Goal: Transaction & Acquisition: Purchase product/service

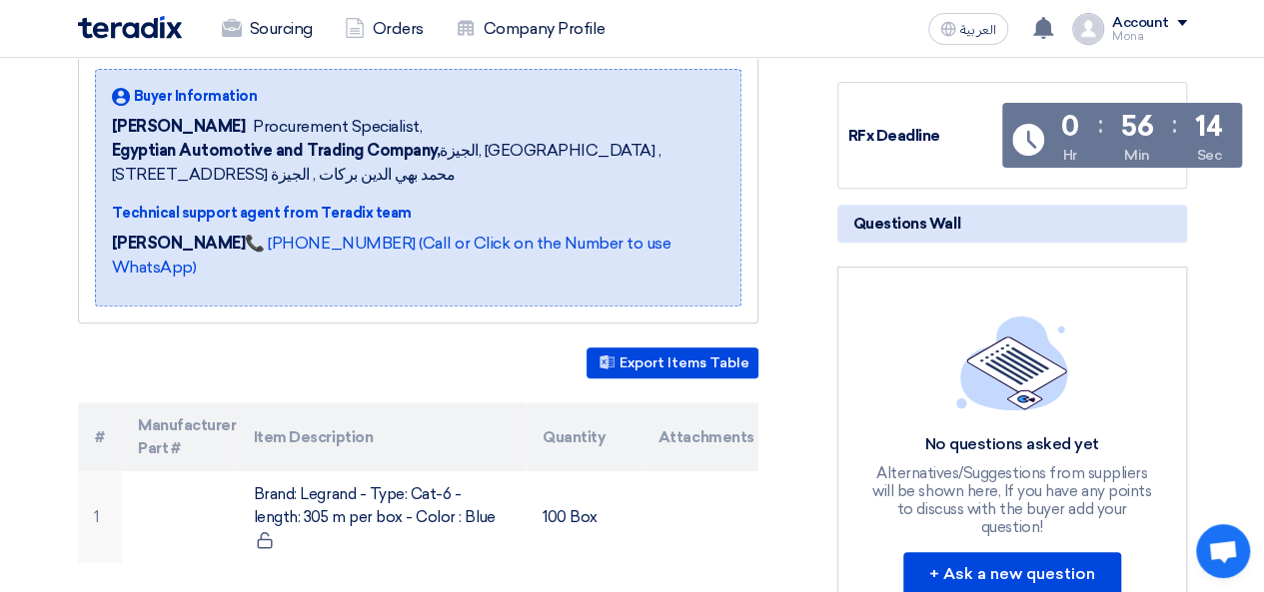
scroll to position [142, 0]
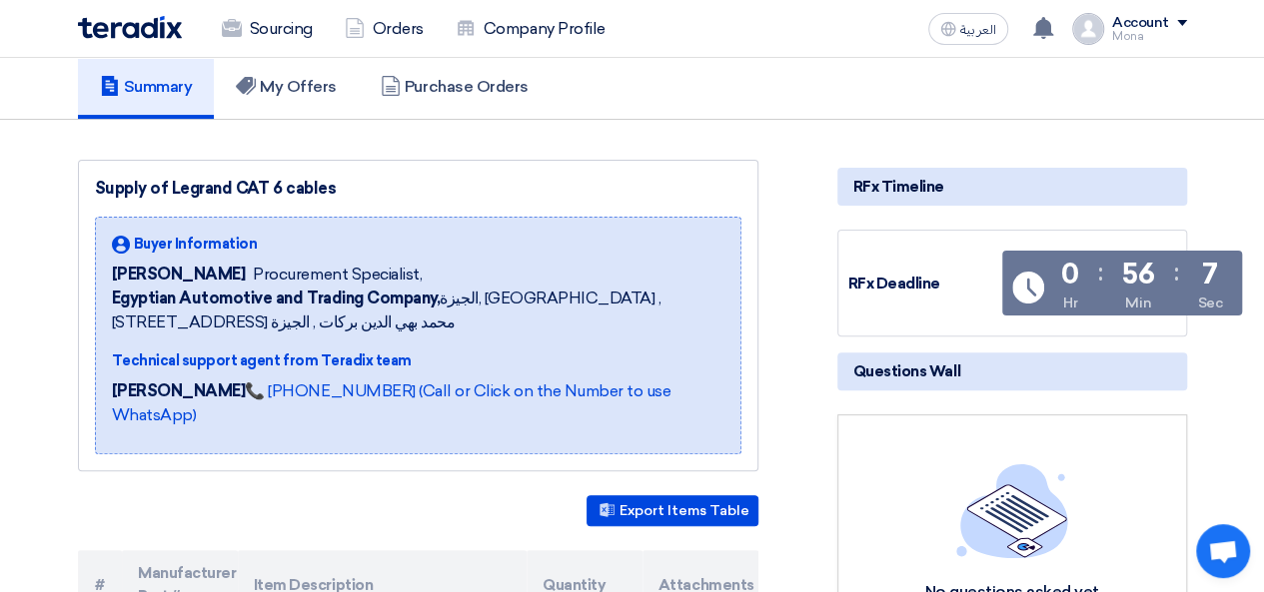
drag, startPoint x: 228, startPoint y: 298, endPoint x: 112, endPoint y: 296, distance: 115.9
click at [112, 287] on div "[PERSON_NAME] Procurement Specialist," at bounding box center [418, 275] width 612 height 24
copy span "[PERSON_NAME]"
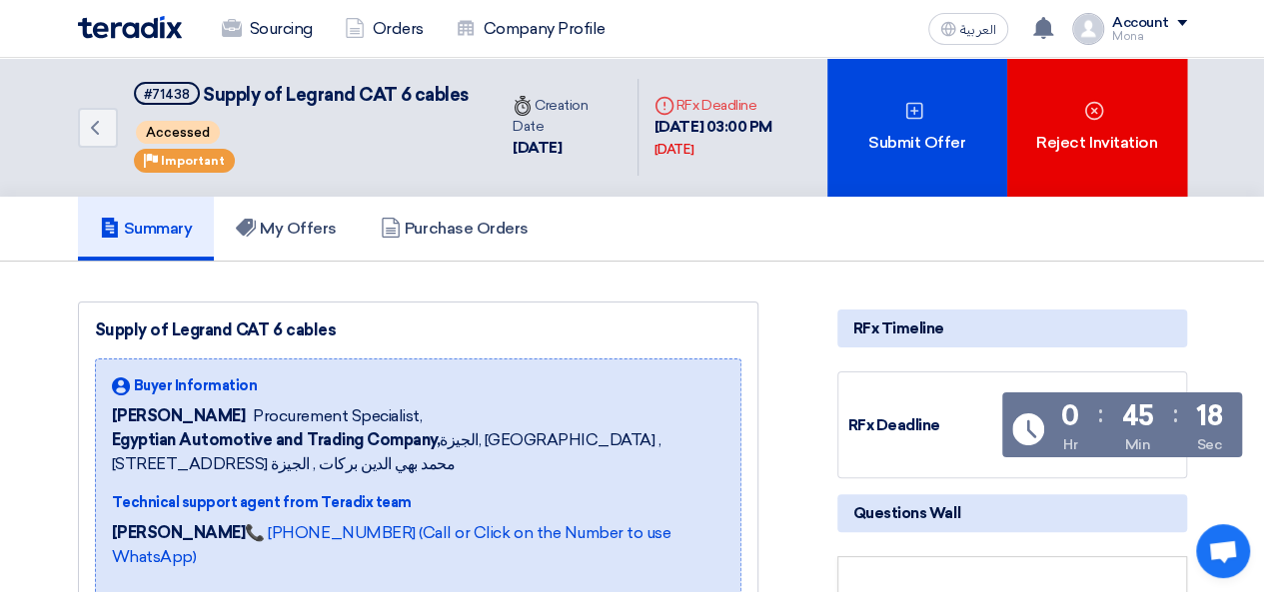
copy span "[PERSON_NAME]"
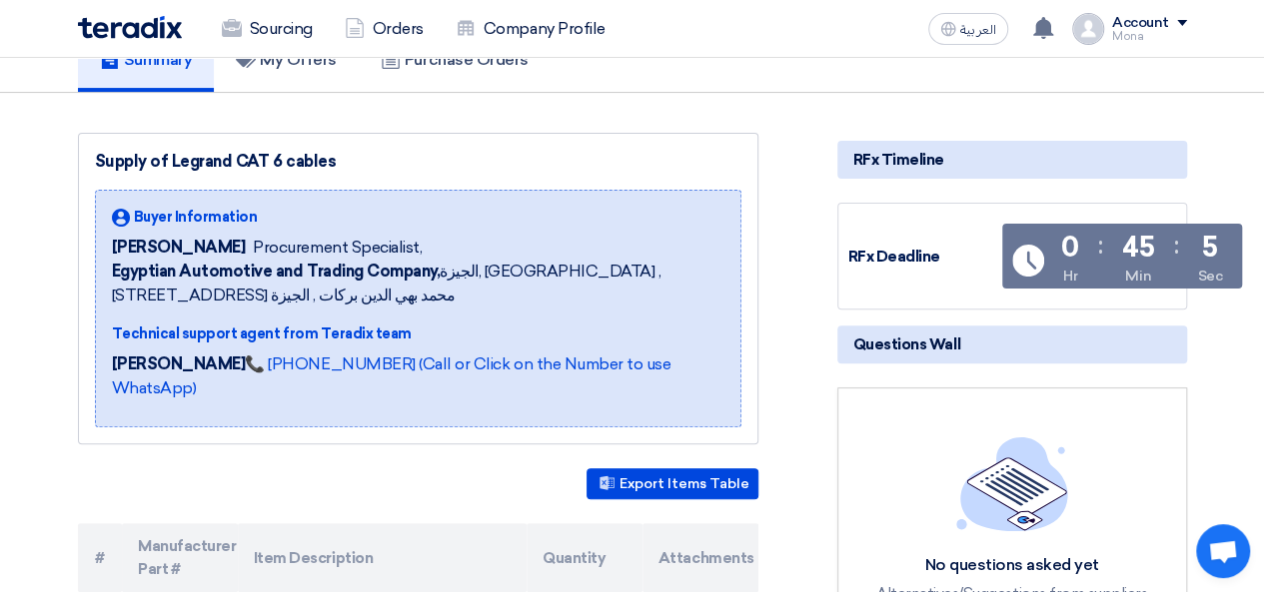
scroll to position [172, 0]
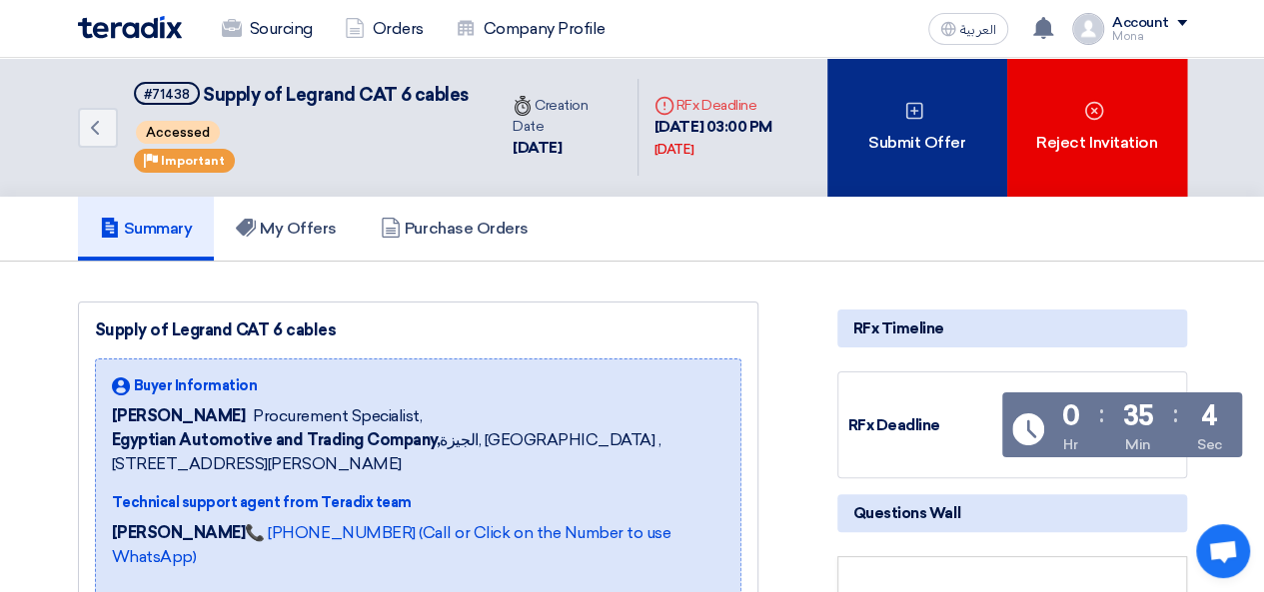
click at [947, 187] on div "Submit Offer" at bounding box center [917, 127] width 180 height 139
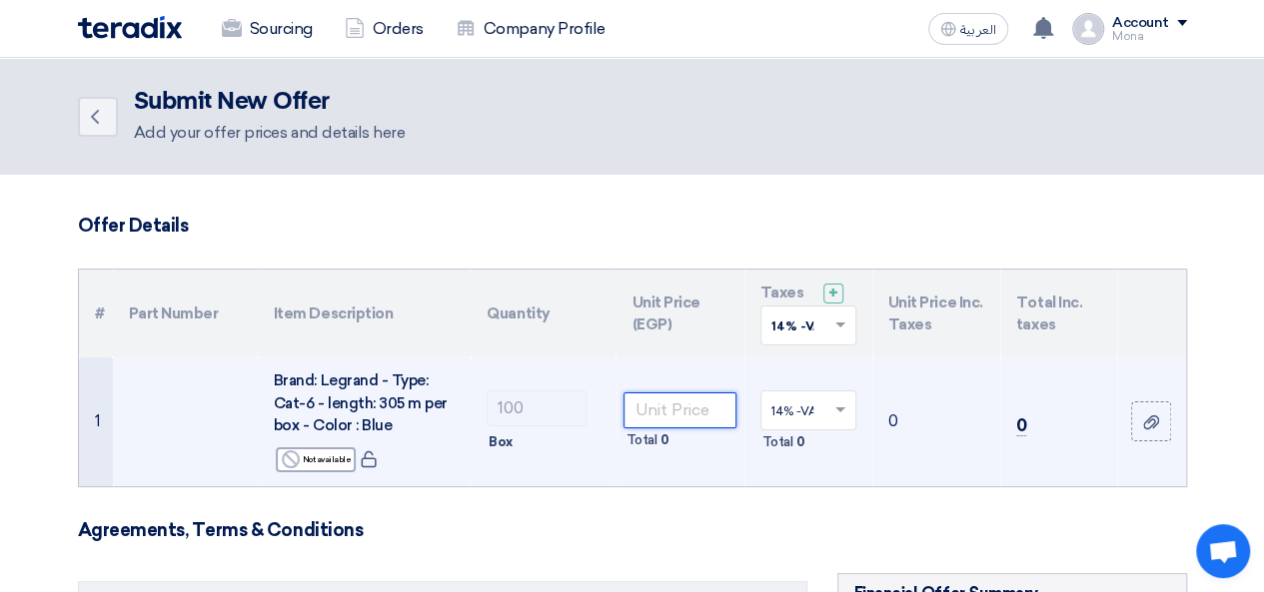
click at [683, 424] on input "number" at bounding box center [679, 411] width 112 height 36
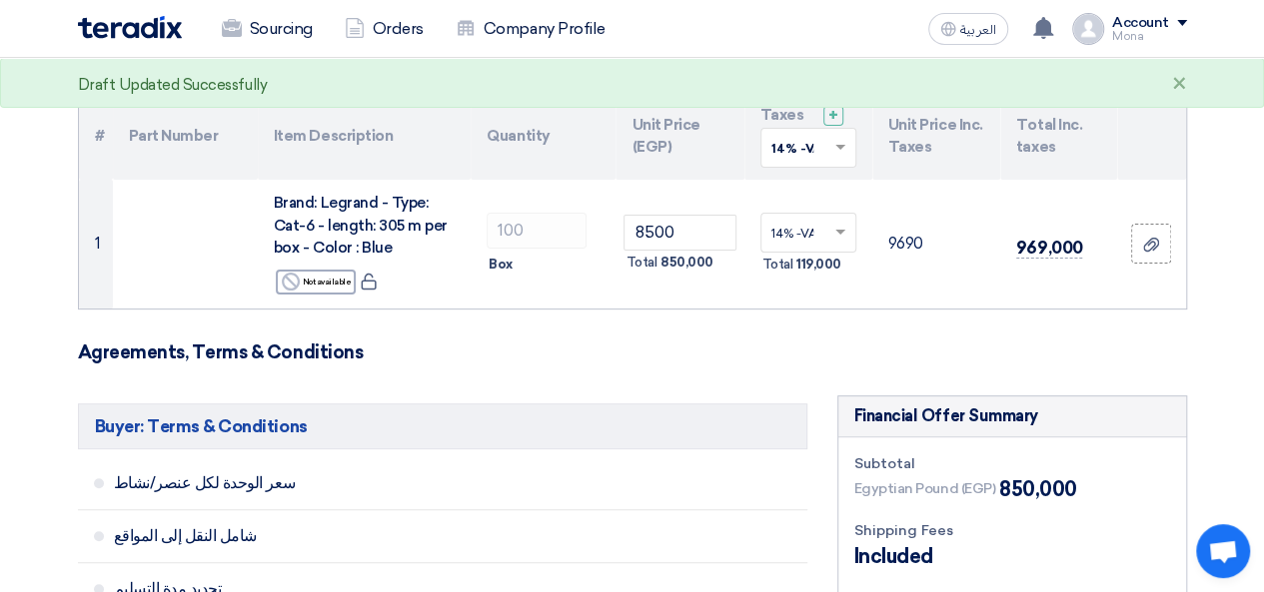
scroll to position [192, 0]
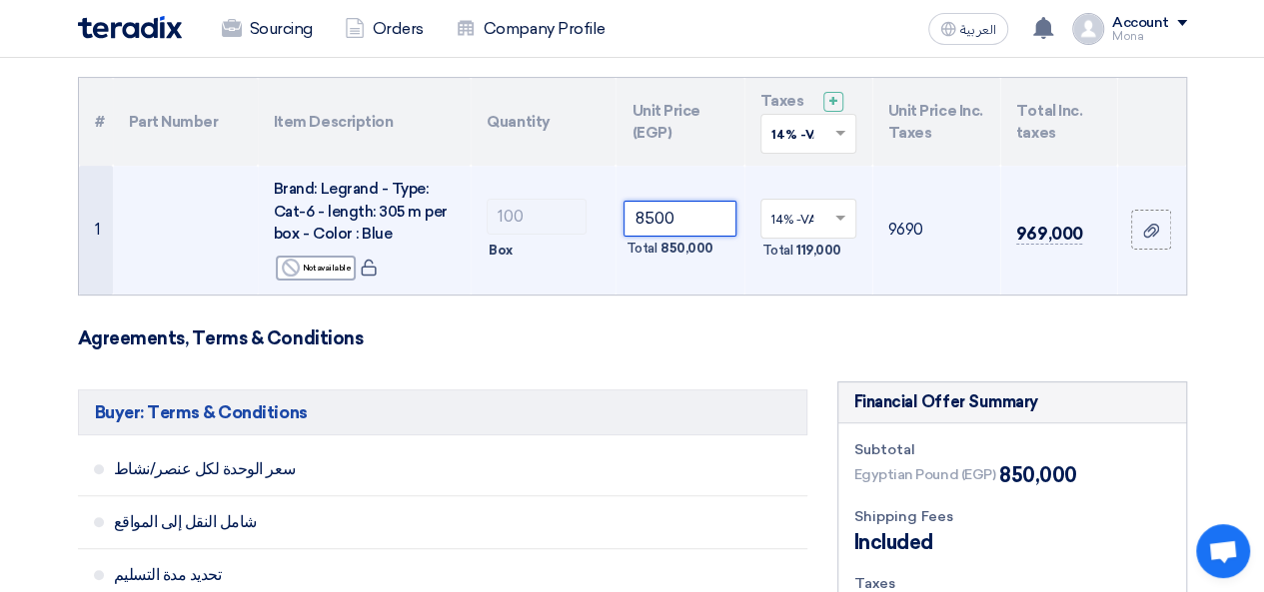
click at [651, 218] on input "8500" at bounding box center [679, 219] width 112 height 36
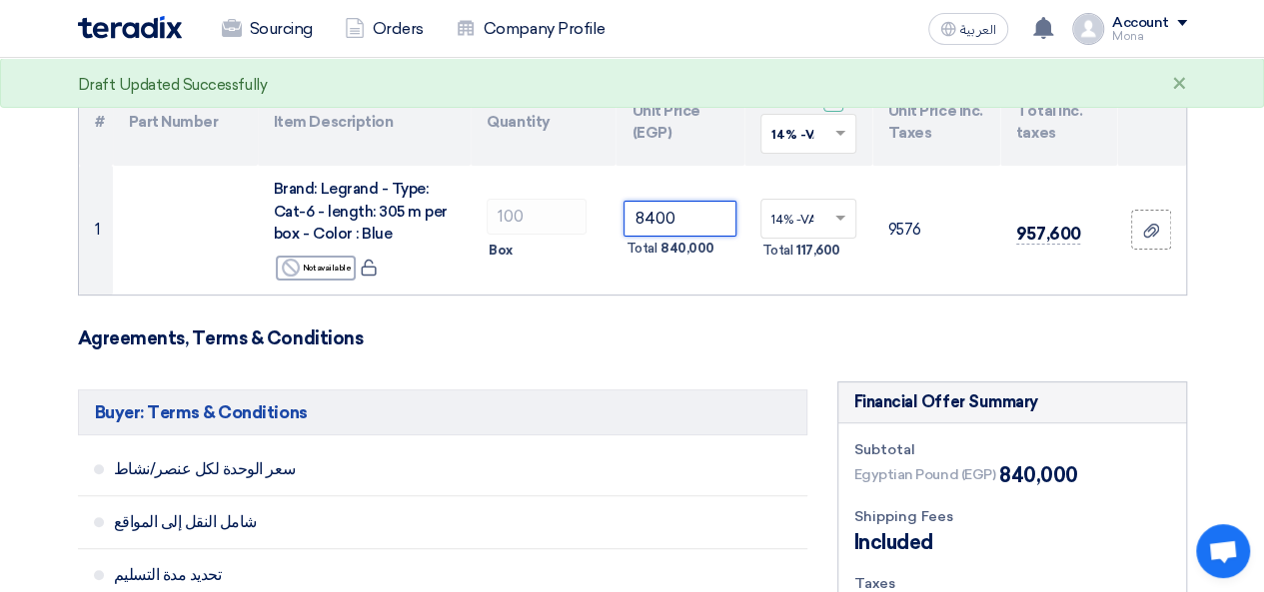
scroll to position [232, 0]
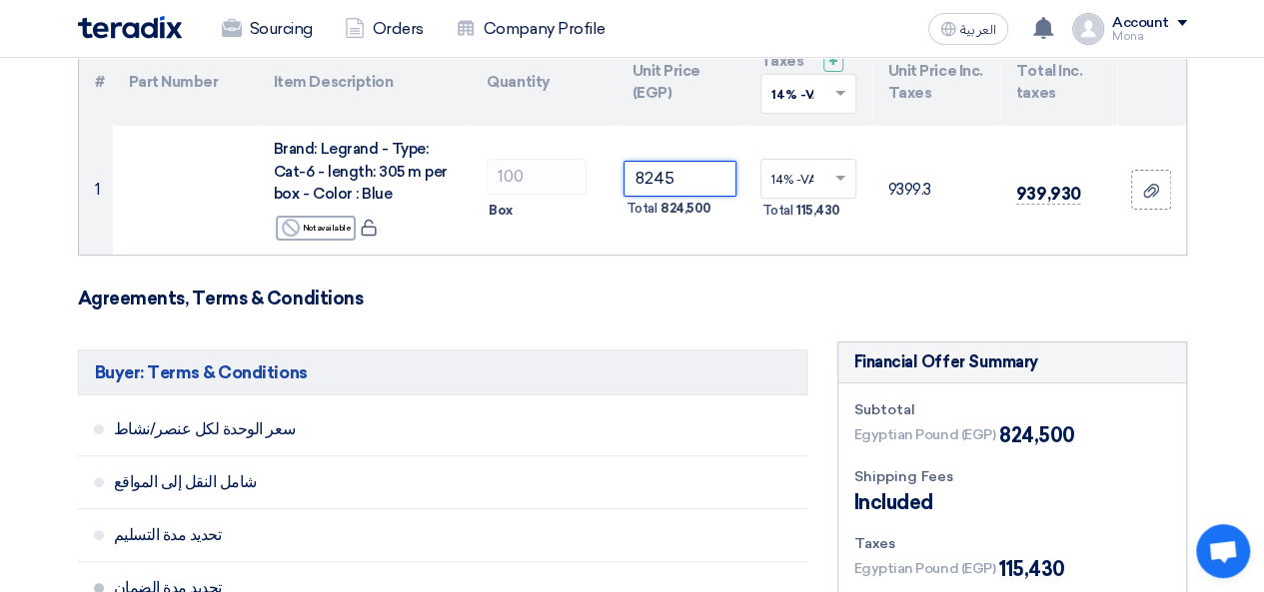
type input "8245"
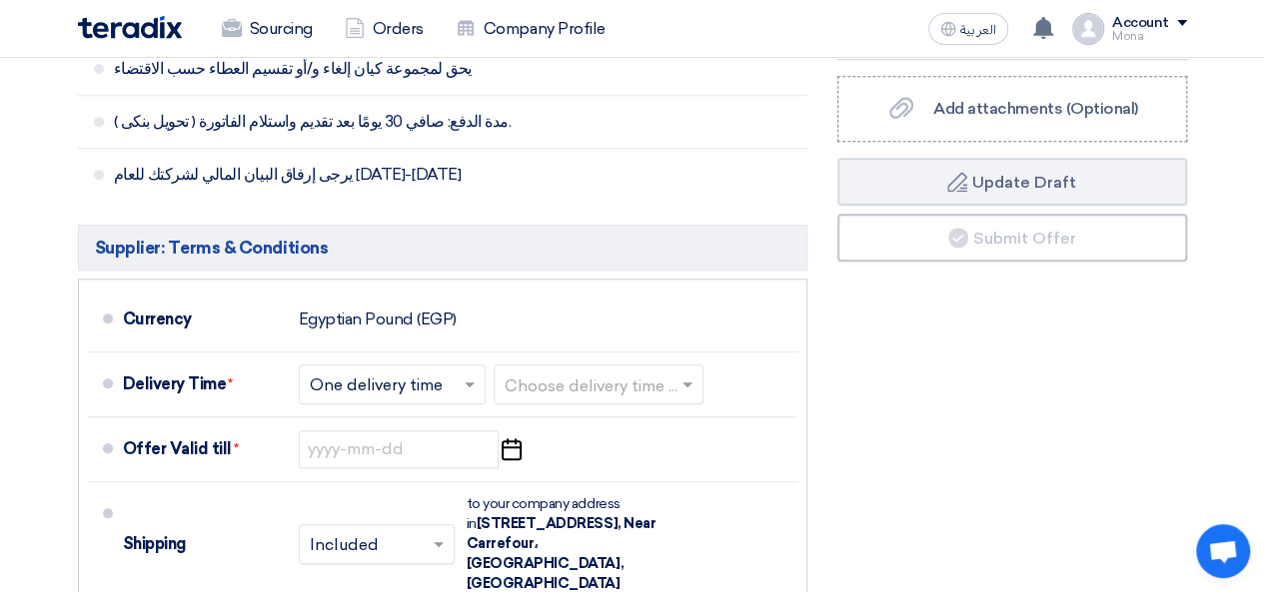
scroll to position [876, 0]
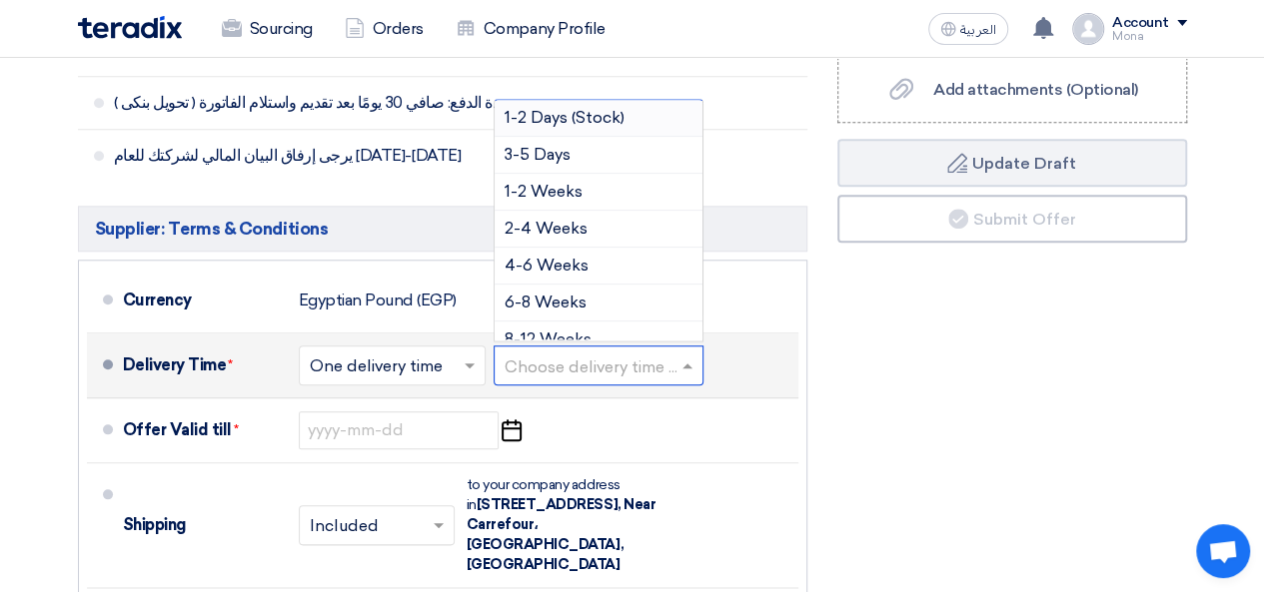
click at [595, 373] on input "text" at bounding box center [599, 367] width 190 height 29
click at [589, 187] on div "1-2 Weeks" at bounding box center [598, 192] width 208 height 37
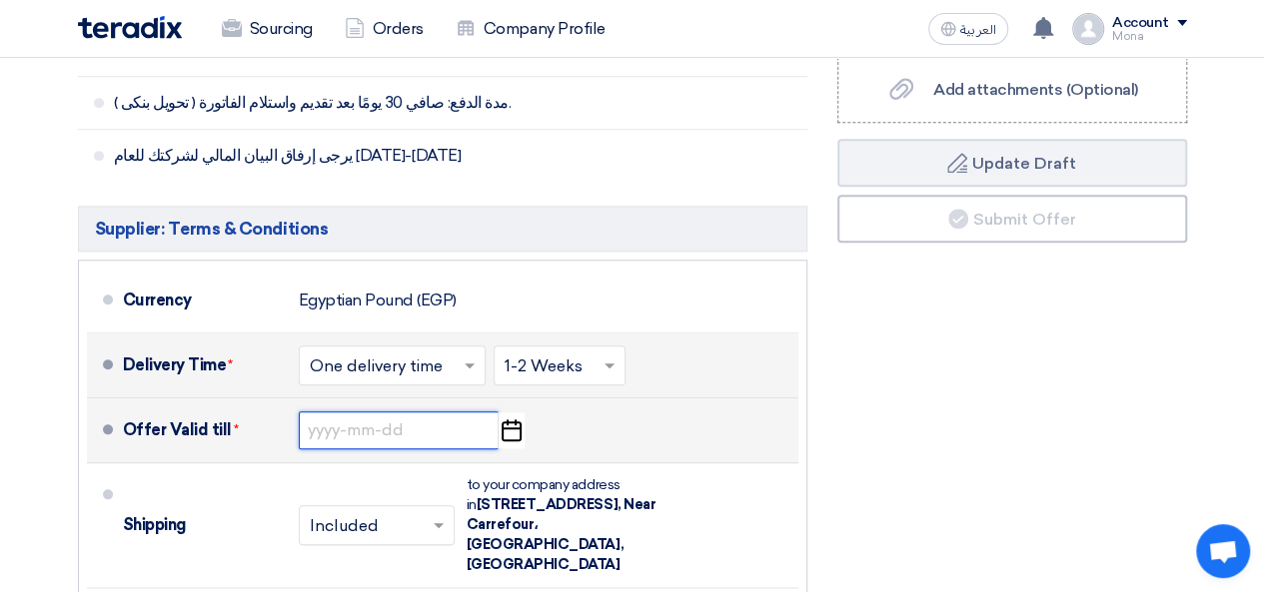
click at [397, 432] on input at bounding box center [399, 431] width 200 height 38
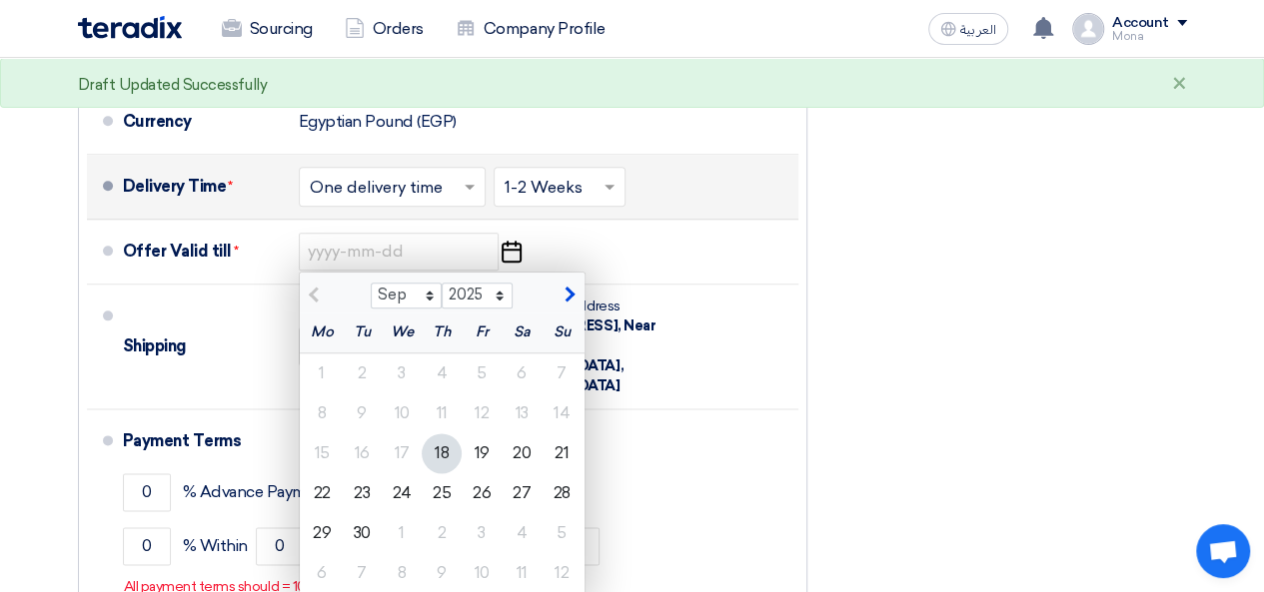
scroll to position [1129, 0]
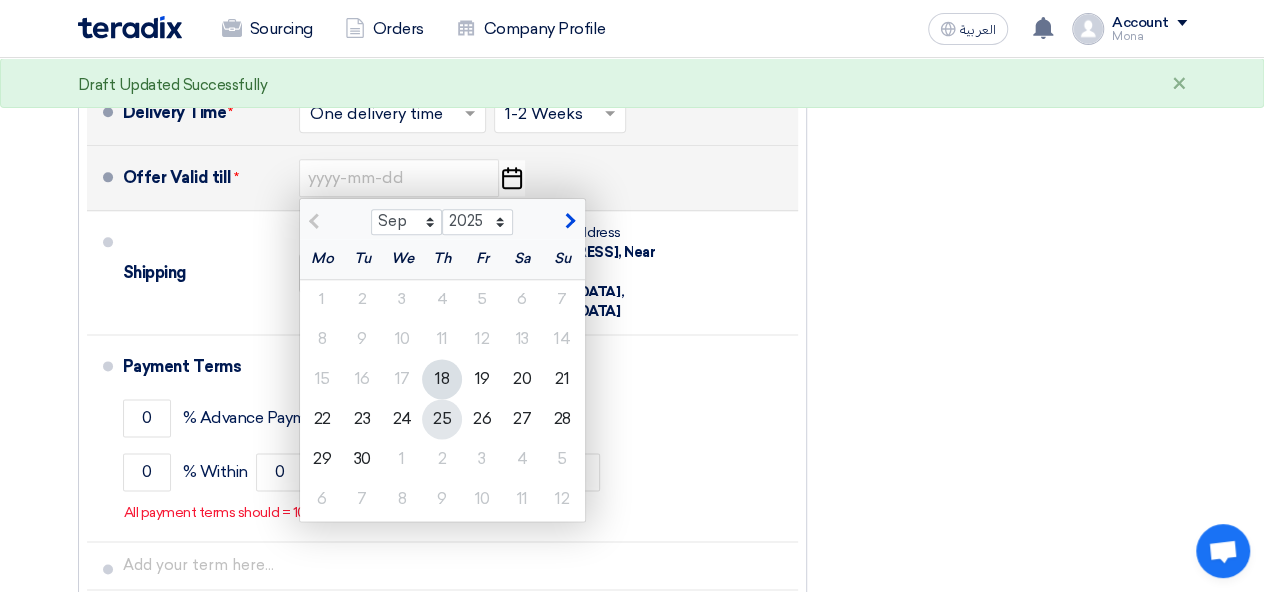
click at [447, 419] on div "25" at bounding box center [442, 420] width 40 height 40
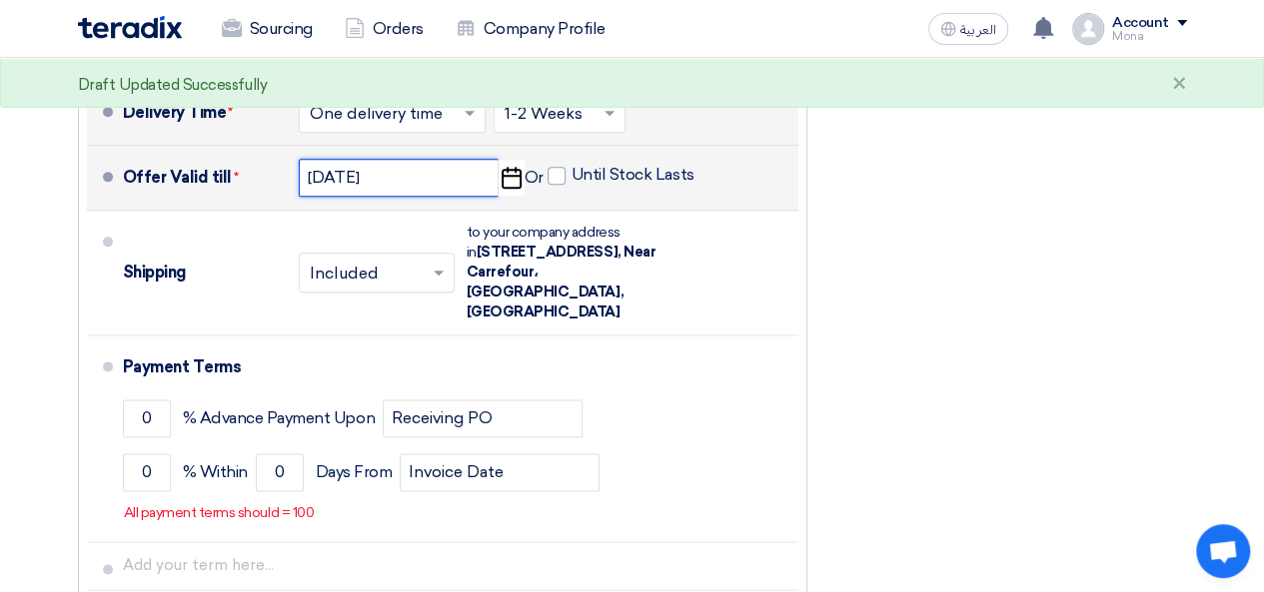
click at [467, 189] on input "[DATE]" at bounding box center [399, 178] width 200 height 38
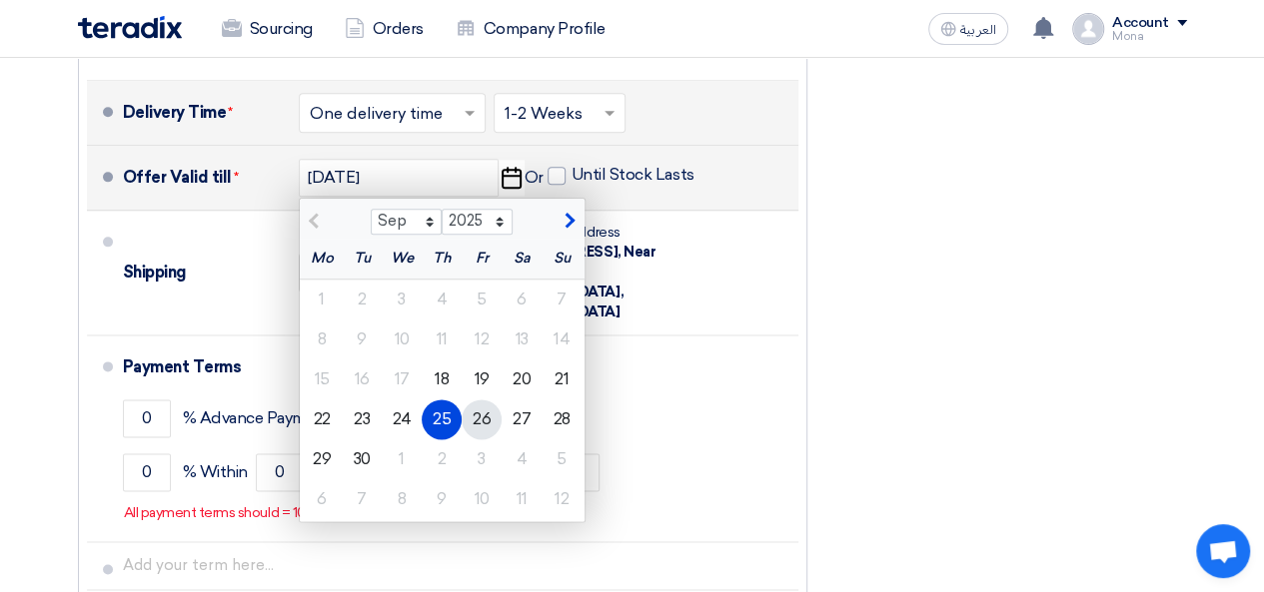
click at [488, 411] on div "26" at bounding box center [482, 420] width 40 height 40
type input "[DATE]"
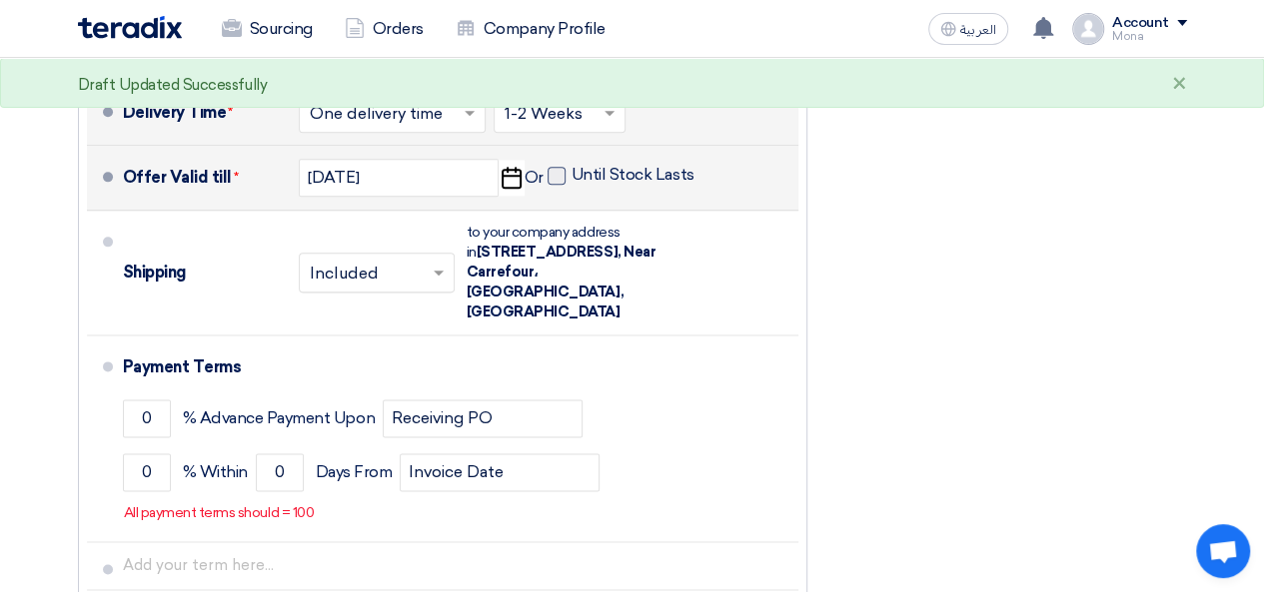
click at [560, 177] on span at bounding box center [556, 176] width 18 height 18
click at [571, 177] on input "Until Stock Lasts" at bounding box center [634, 184] width 127 height 38
checkbox input "true"
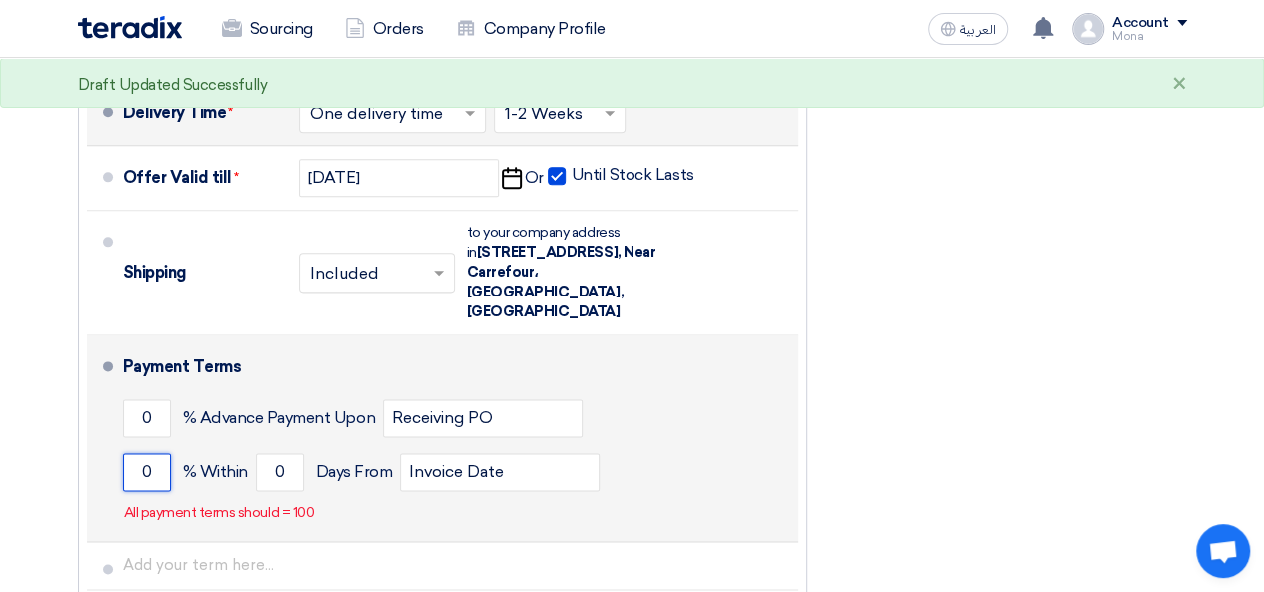
click at [152, 456] on input "0" at bounding box center [147, 473] width 48 height 38
type input "100"
click at [278, 454] on input "0" at bounding box center [280, 473] width 48 height 38
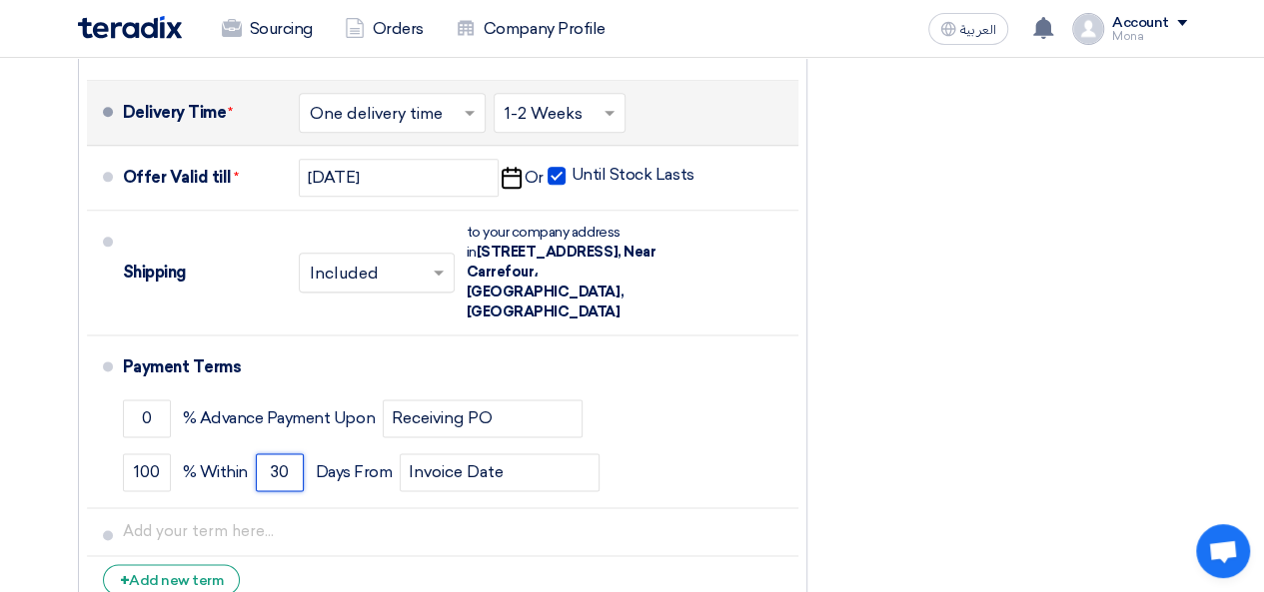
type input "30"
click at [1056, 359] on div "Financial Offer Summary Subtotal Egyptian Pound (EGP) 824,500 Shipping Fees" at bounding box center [1012, 34] width 380 height 1179
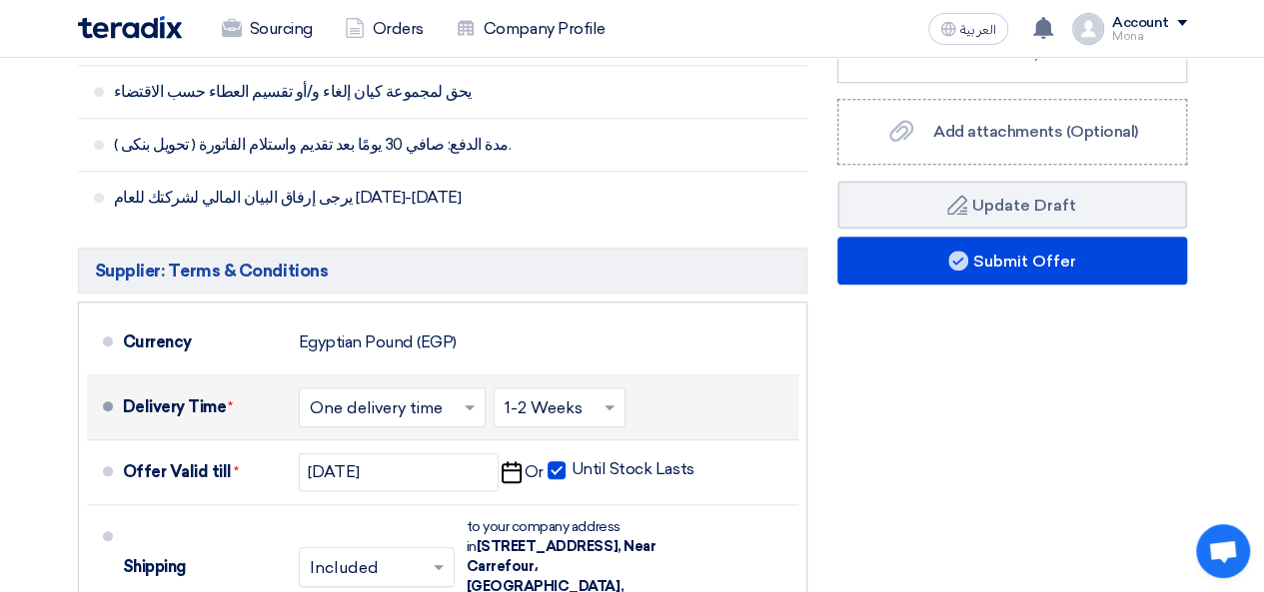
scroll to position [673, 0]
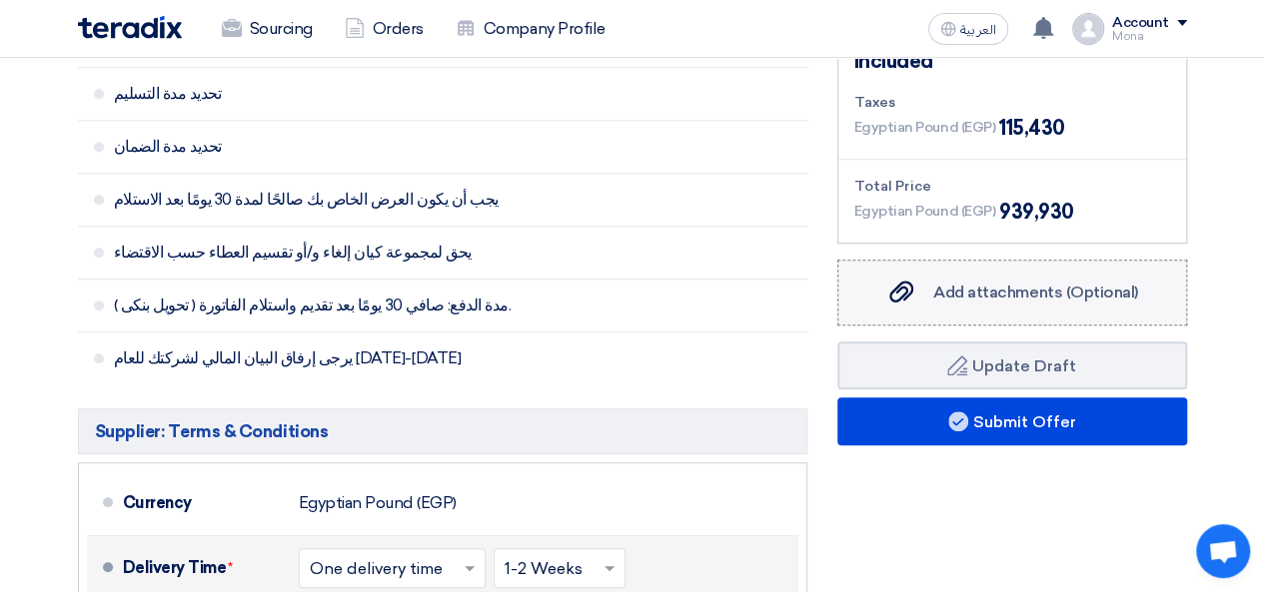
click at [1086, 291] on span "Add attachments (Optional)" at bounding box center [1035, 292] width 205 height 19
click at [0, 0] on input "Add attachments (Optional) Add attachments (Optional)" at bounding box center [0, 0] width 0 height 0
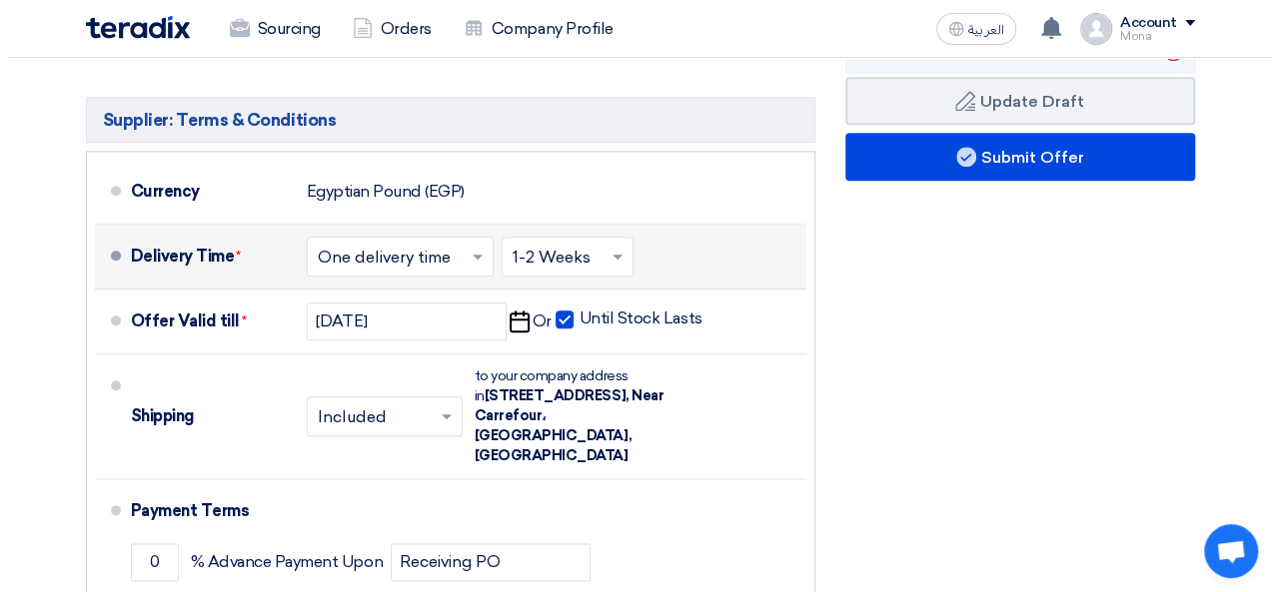
scroll to position [885, 0]
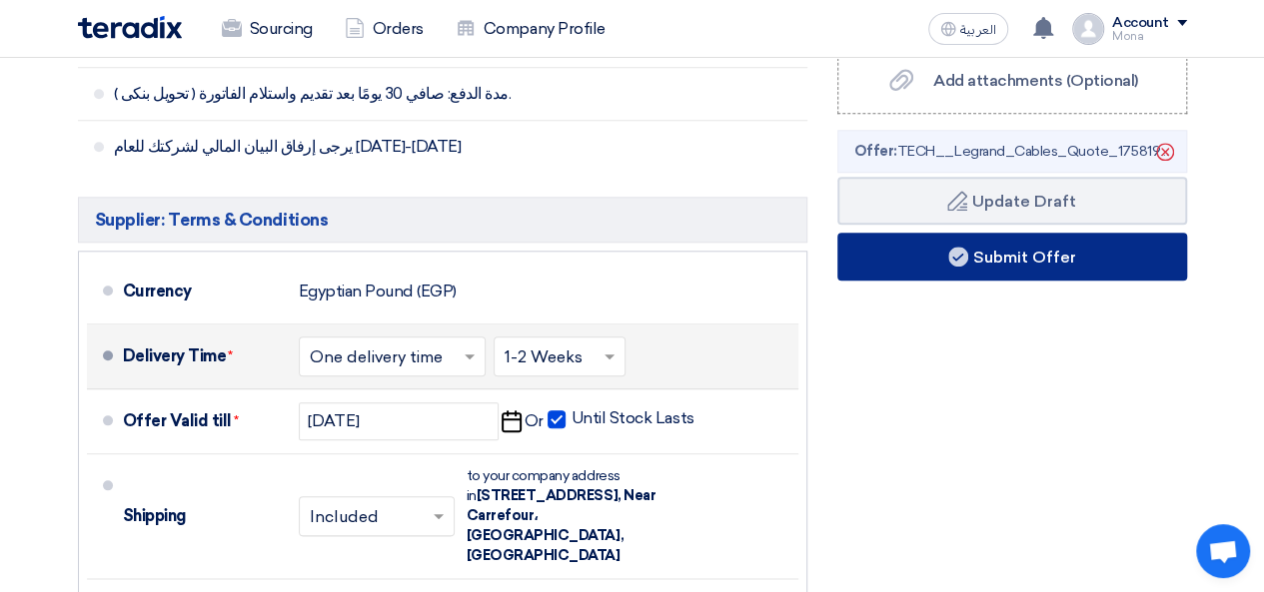
click at [1095, 250] on button "Submit Offer" at bounding box center [1012, 257] width 350 height 48
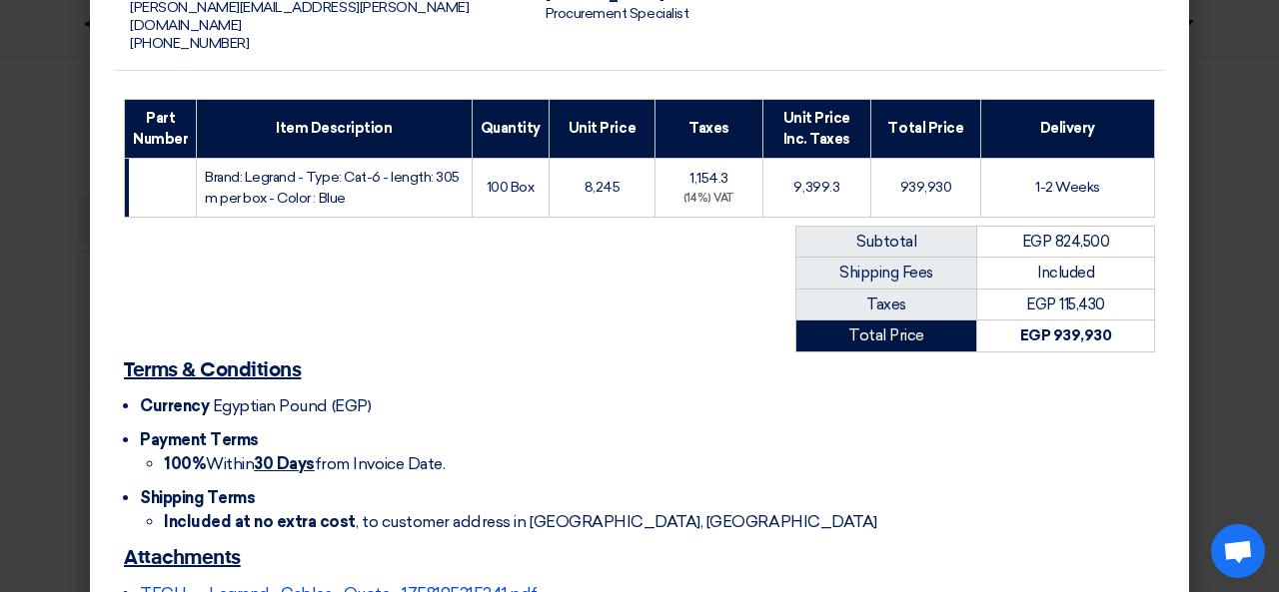
scroll to position [346, 0]
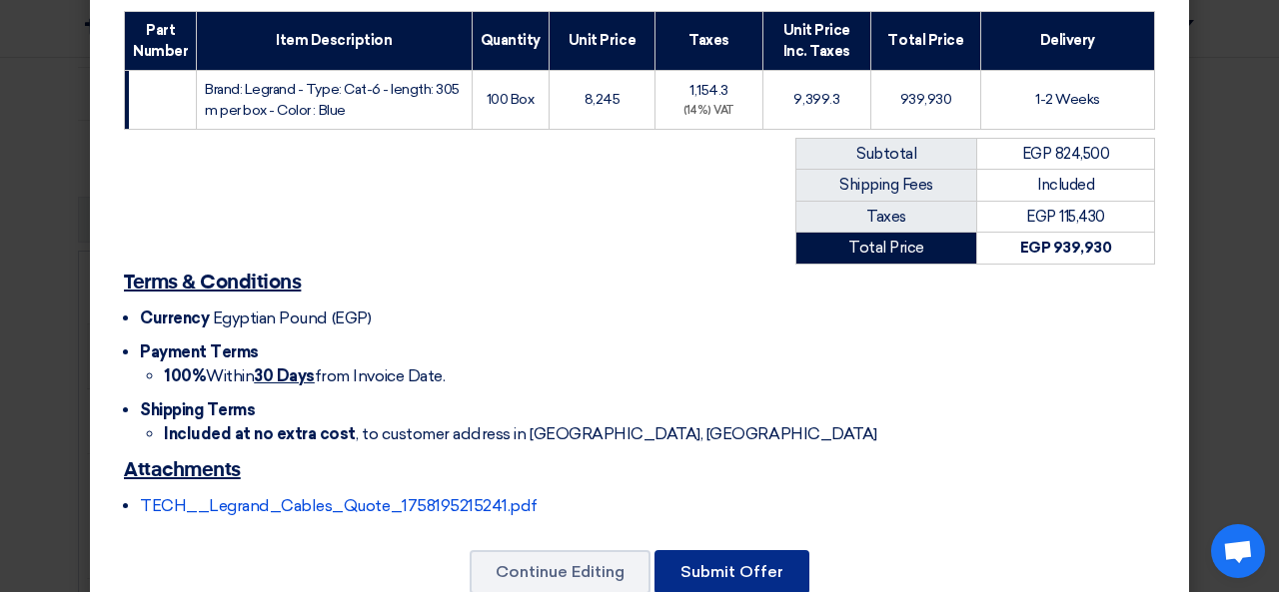
click at [723, 550] on button "Submit Offer" at bounding box center [731, 572] width 155 height 44
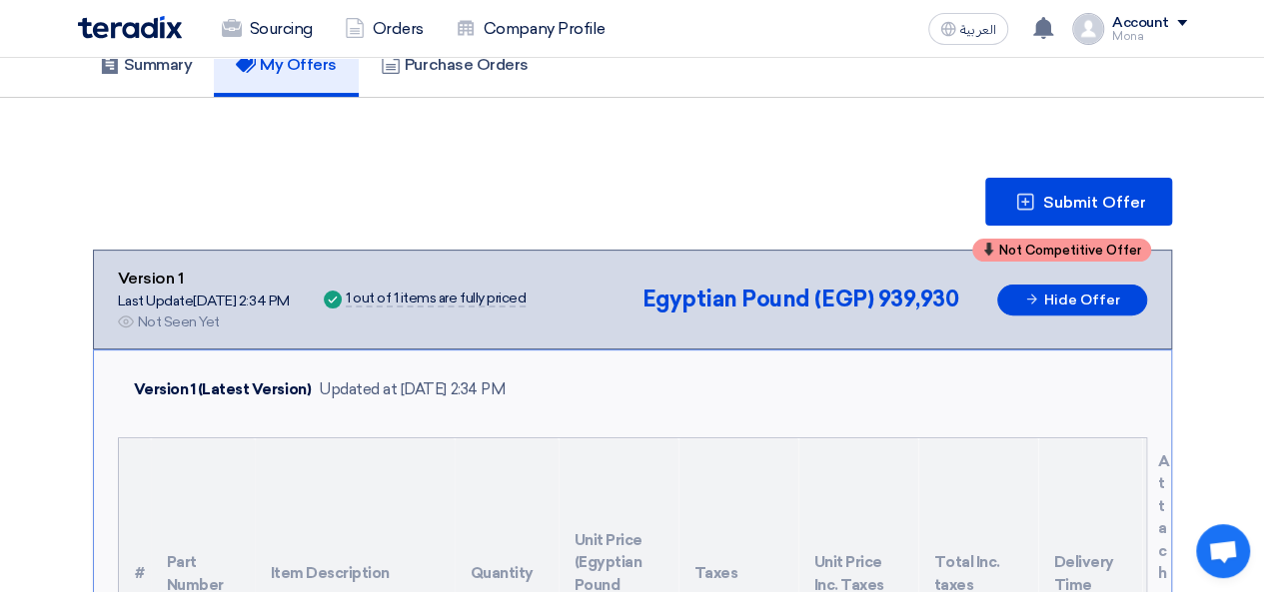
scroll to position [108, 0]
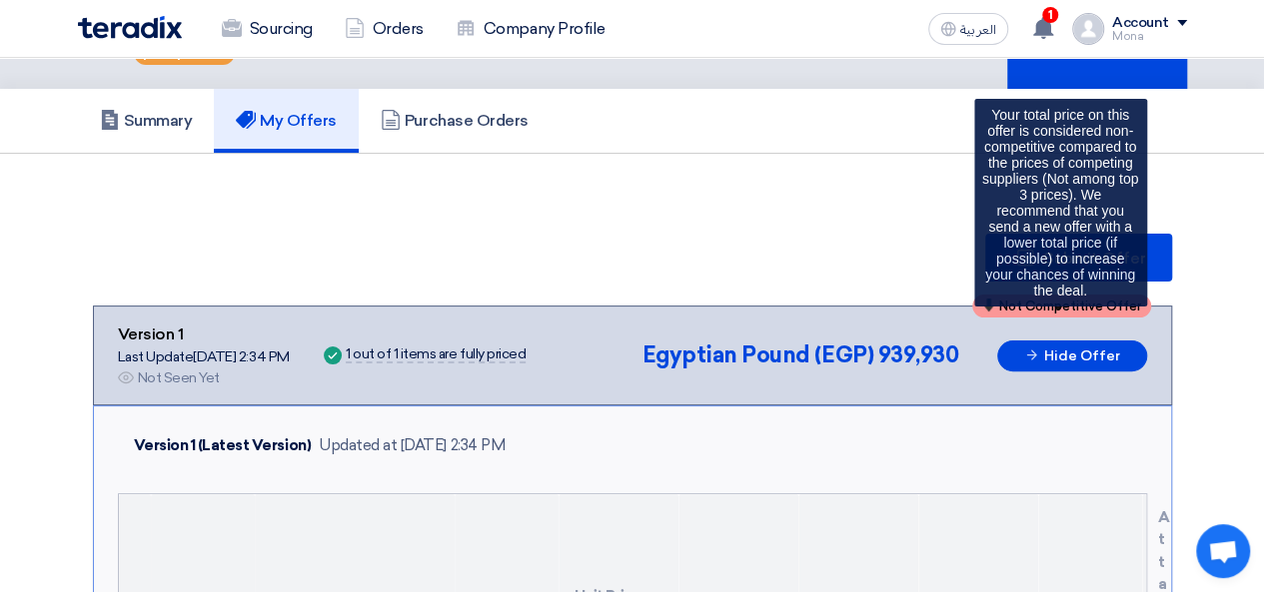
click at [1054, 313] on div "Not Competitive Offer" at bounding box center [1061, 306] width 179 height 23
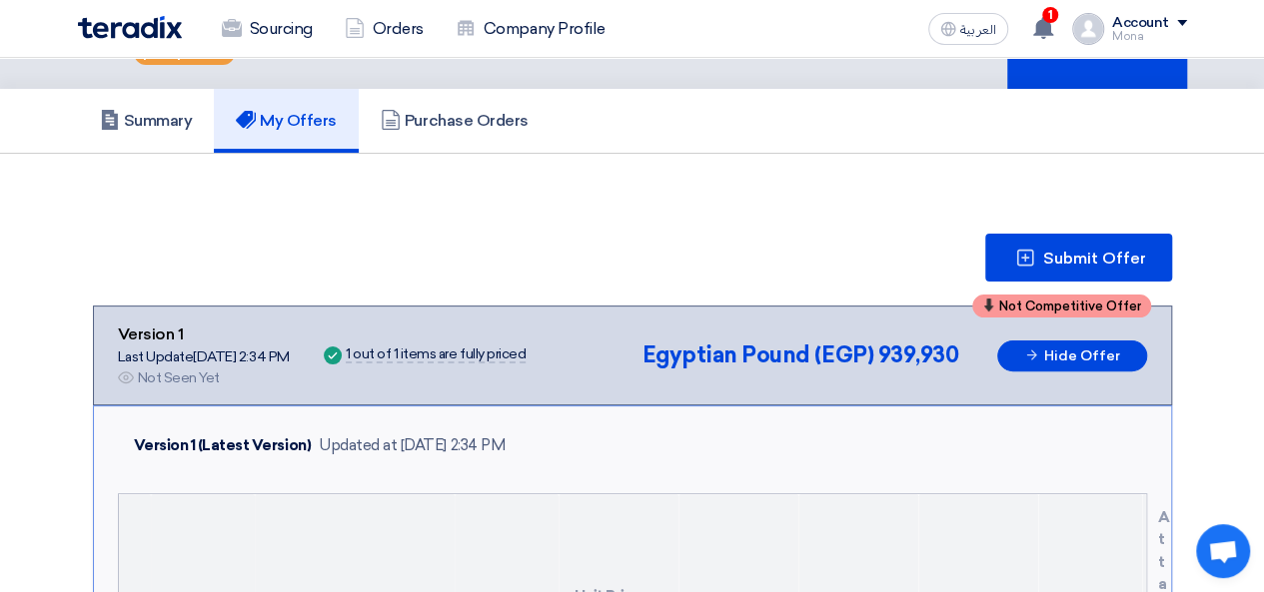
drag, startPoint x: 804, startPoint y: 279, endPoint x: 1169, endPoint y: 185, distance: 376.5
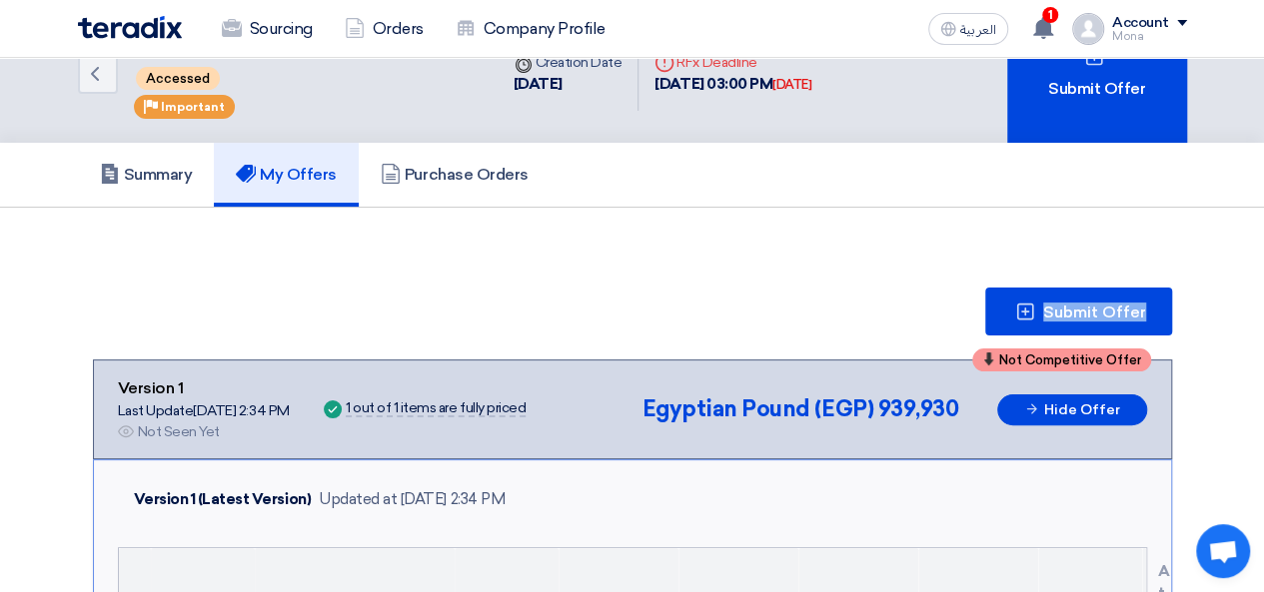
scroll to position [0, 0]
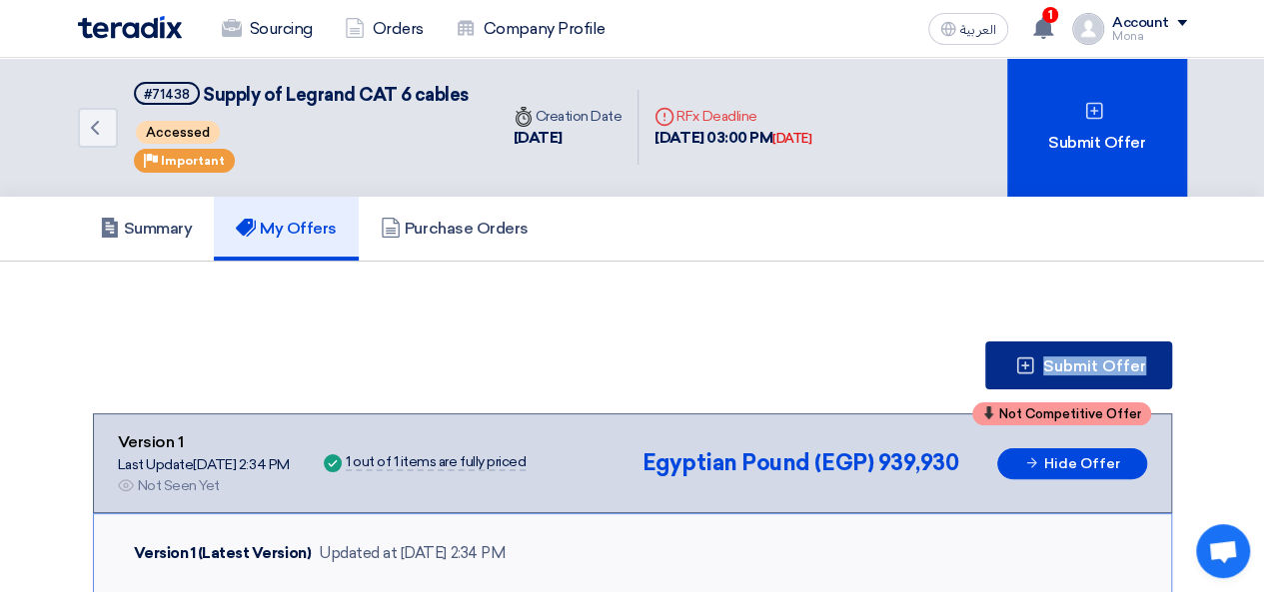
click at [1061, 359] on span "Submit Offer" at bounding box center [1094, 367] width 103 height 16
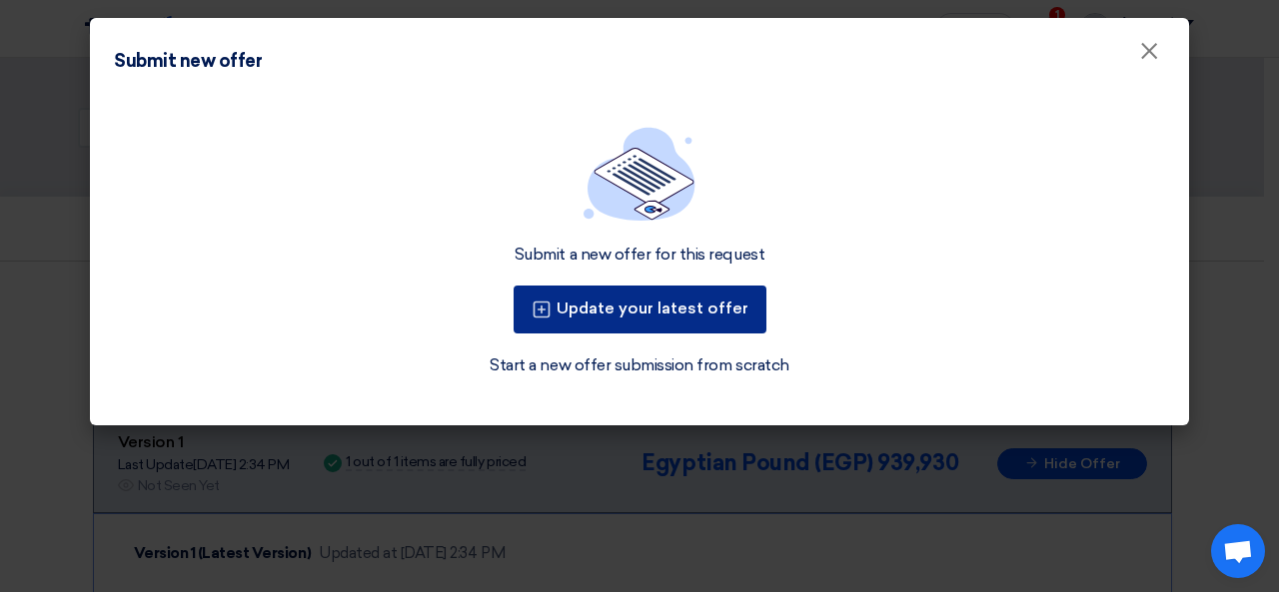
click at [722, 321] on button "Update your latest offer" at bounding box center [639, 310] width 253 height 48
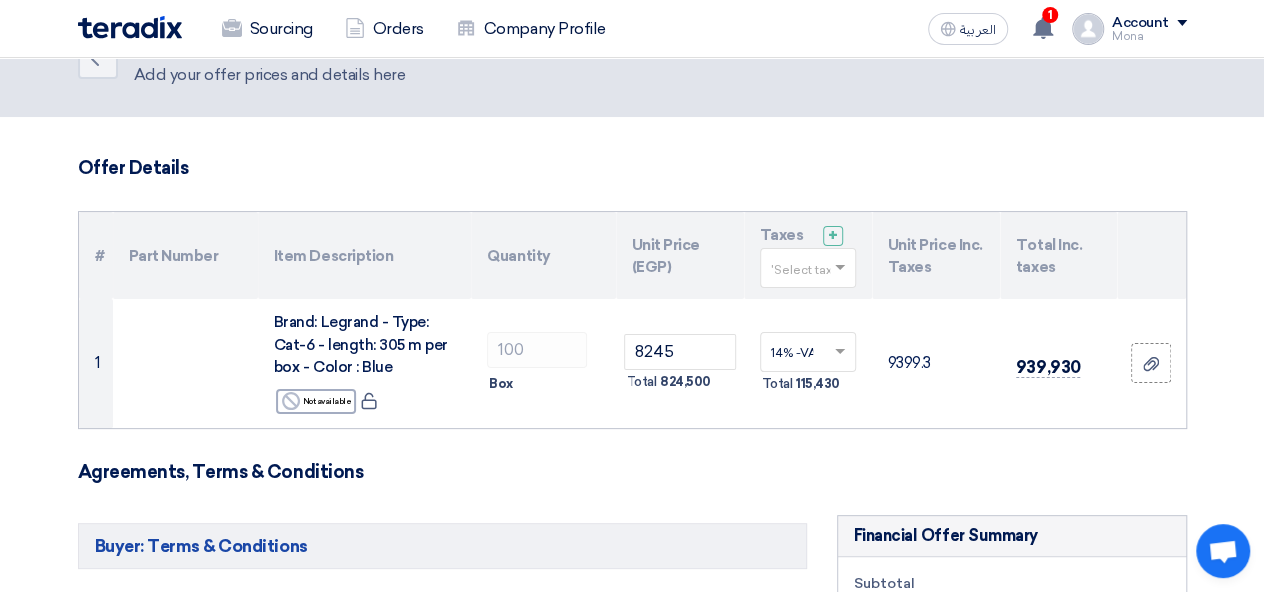
scroll to position [76, 0]
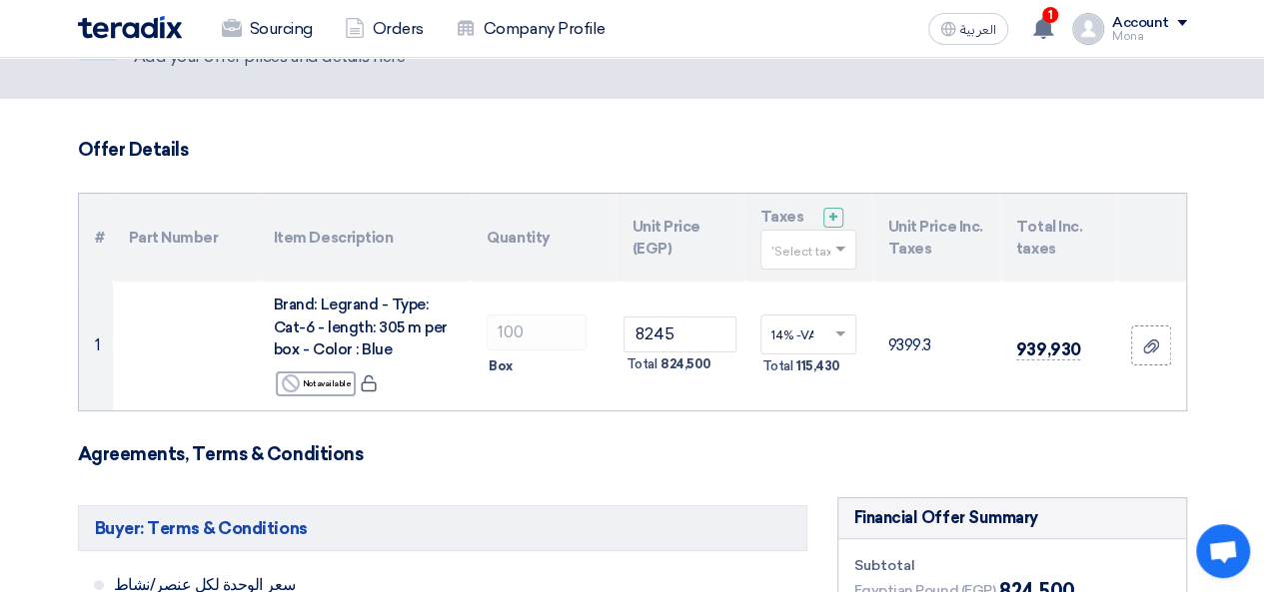
click at [805, 159] on h3 "Offer Details" at bounding box center [632, 150] width 1109 height 22
click at [1169, 33] on div "Mona" at bounding box center [1149, 36] width 75 height 11
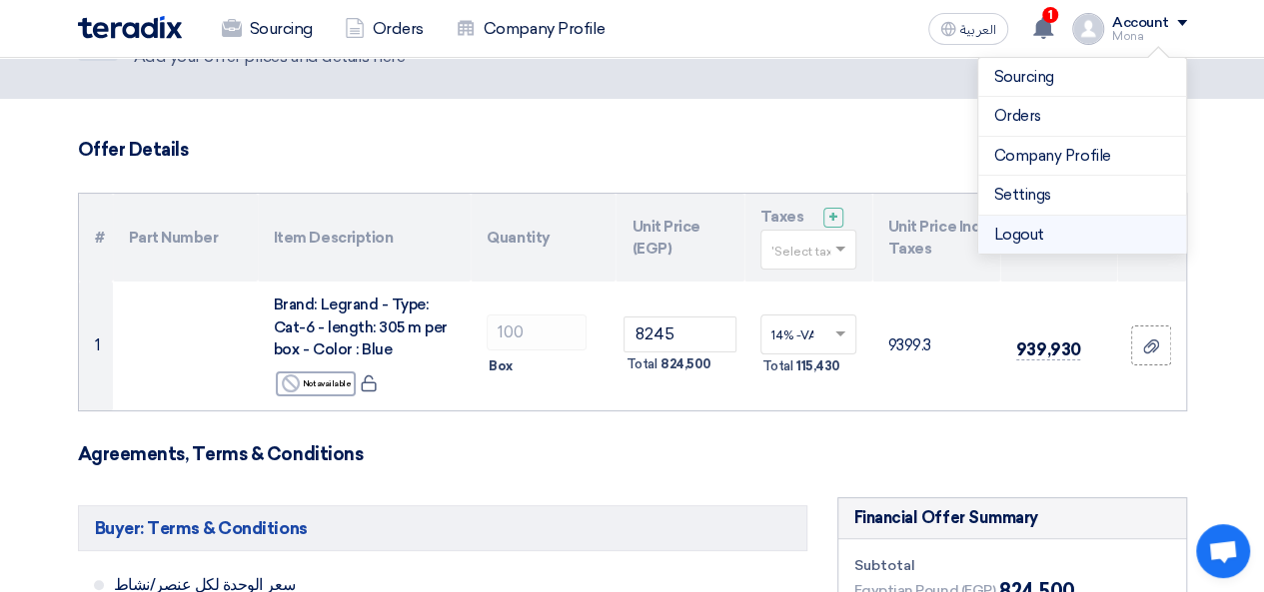
click at [1053, 224] on li "Logout" at bounding box center [1082, 235] width 208 height 39
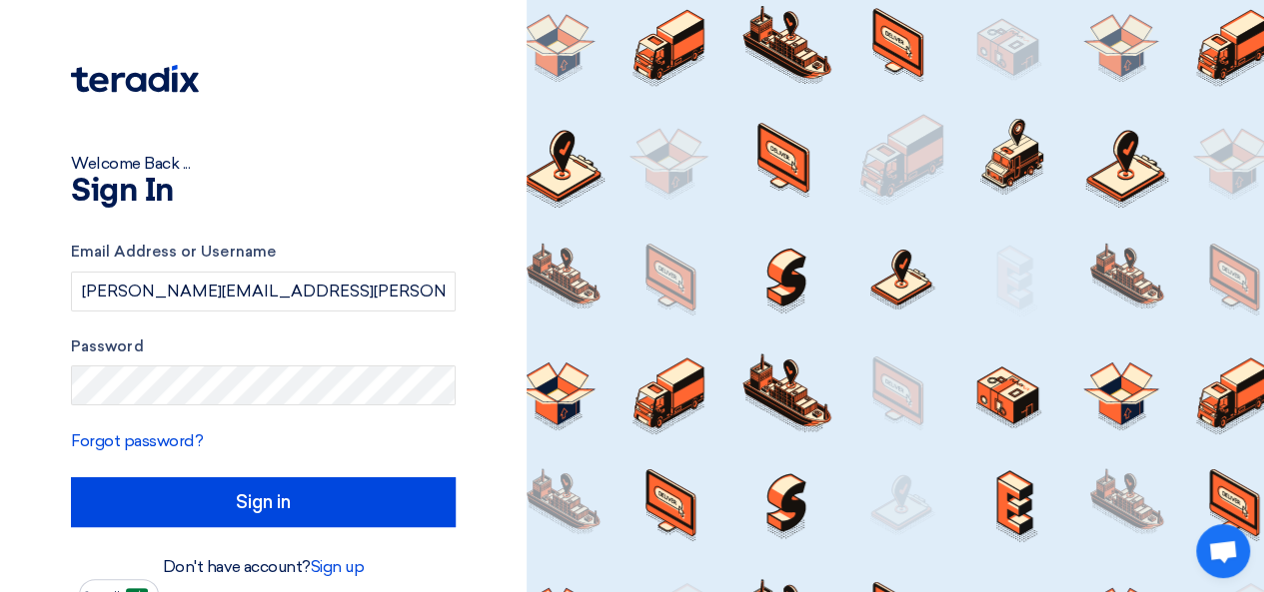
click at [499, 363] on div "Welcome Back ... Sign In Email Address or Username [PERSON_NAME][EMAIL_ADDRESS]…" at bounding box center [263, 305] width 496 height 611
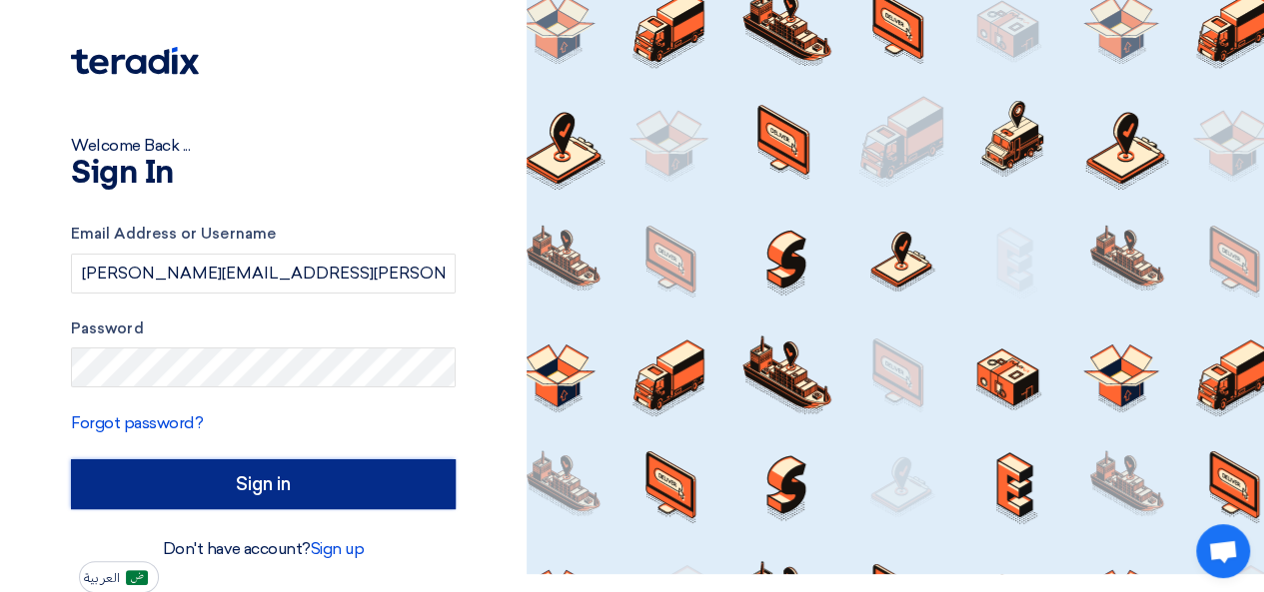
click at [302, 489] on input "Sign in" at bounding box center [263, 485] width 385 height 50
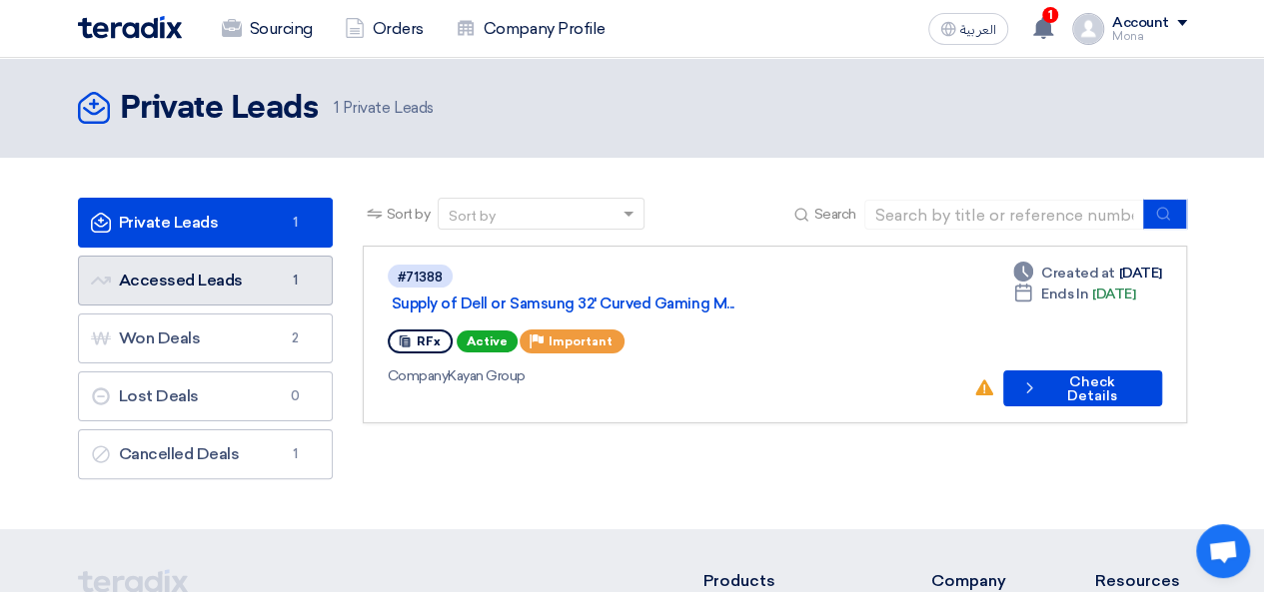
click at [238, 291] on link "Accessed Leads Accessed Leads 1" at bounding box center [205, 281] width 255 height 50
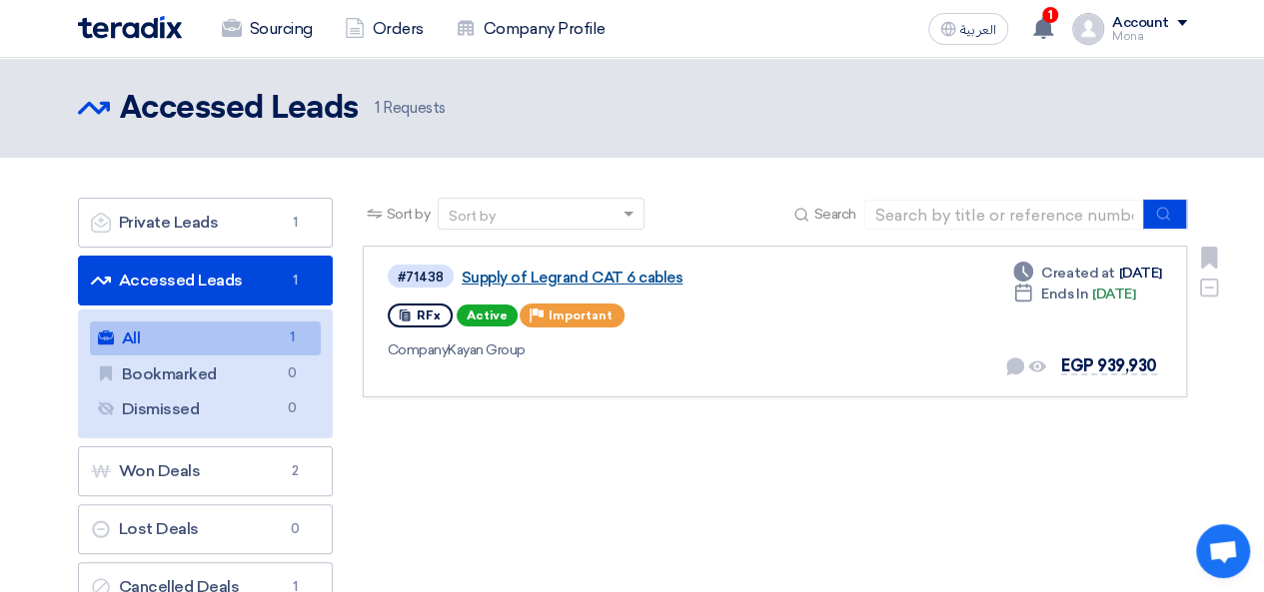
click at [578, 283] on link "Supply of Legrand CAT 6 cables" at bounding box center [711, 278] width 499 height 18
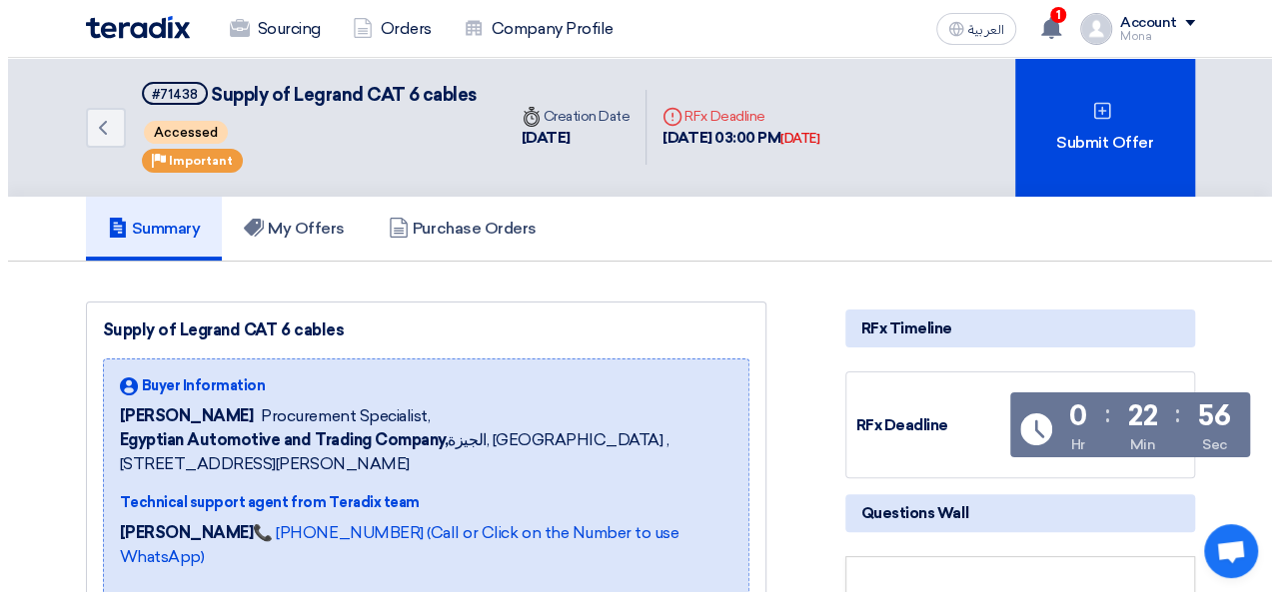
scroll to position [1, 0]
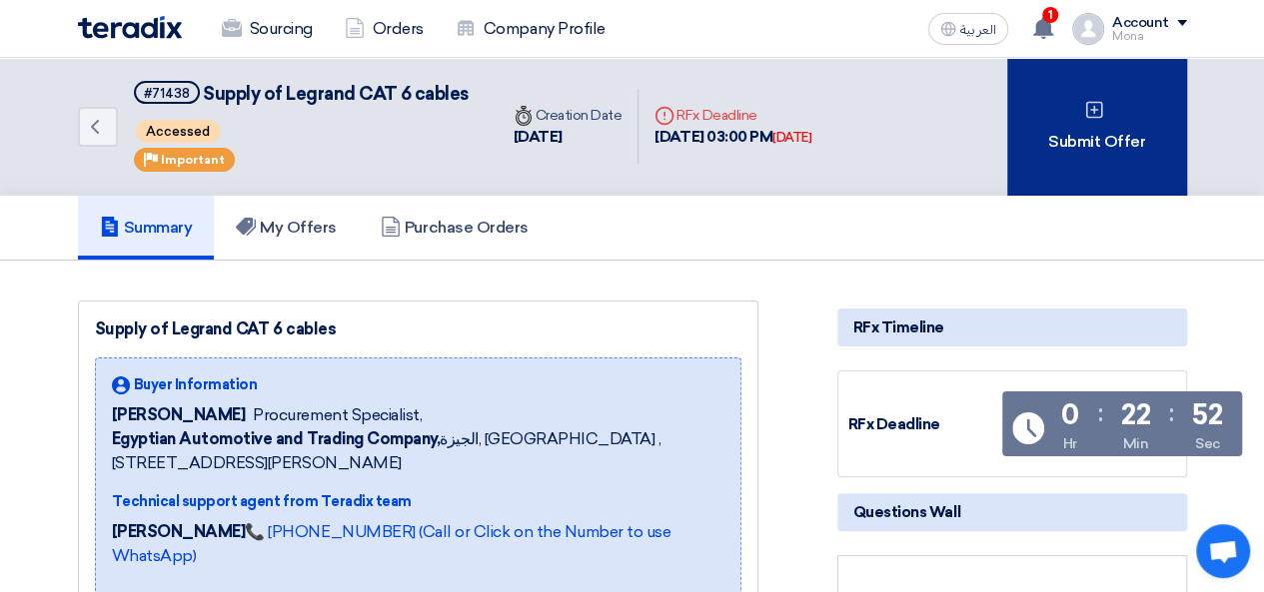
click at [1135, 131] on div "Submit Offer" at bounding box center [1097, 126] width 180 height 139
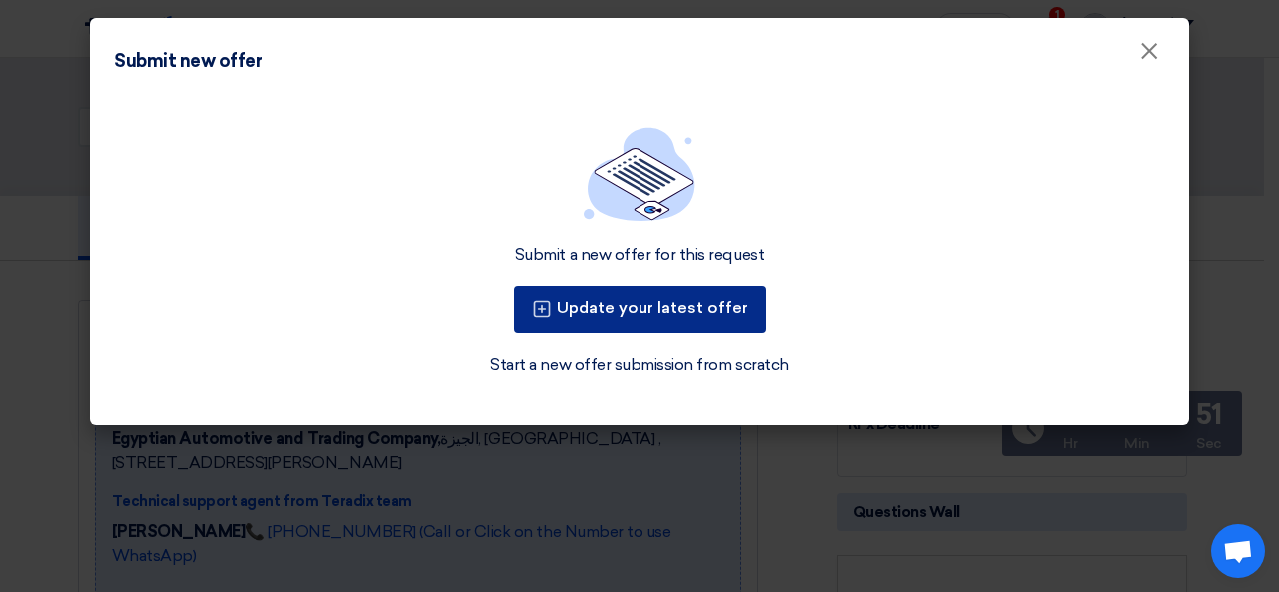
click at [667, 327] on button "Update your latest offer" at bounding box center [639, 310] width 253 height 48
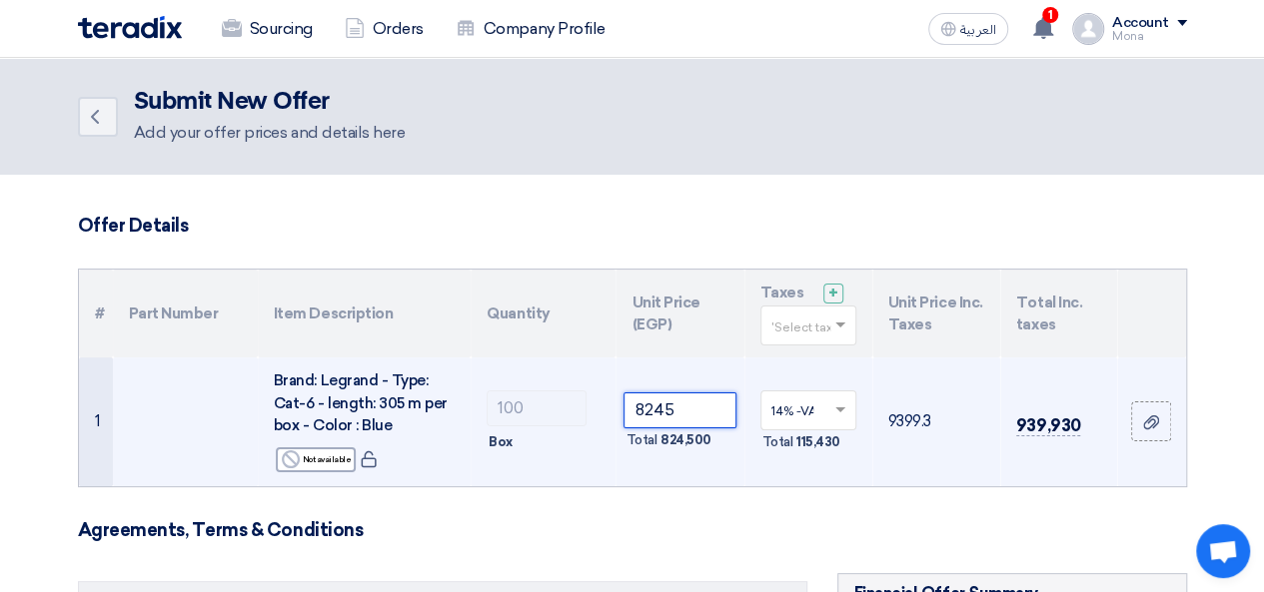
click at [689, 407] on input "8245" at bounding box center [679, 411] width 112 height 36
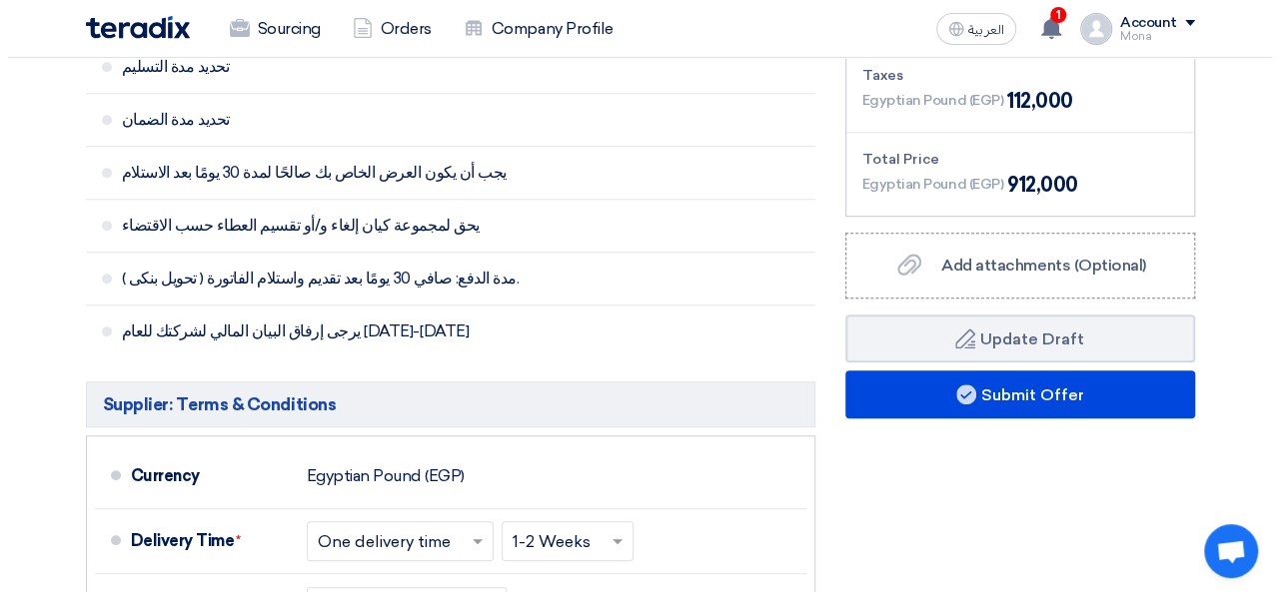
scroll to position [705, 0]
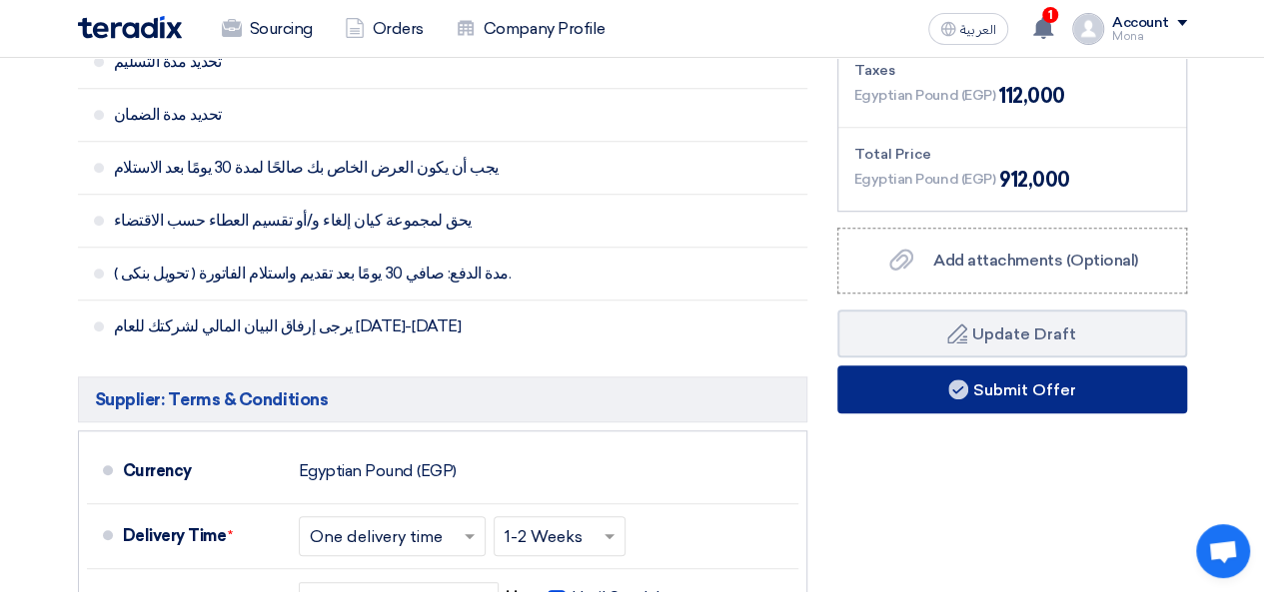
type input "8000"
click at [1048, 385] on button "Submit Offer" at bounding box center [1012, 390] width 350 height 48
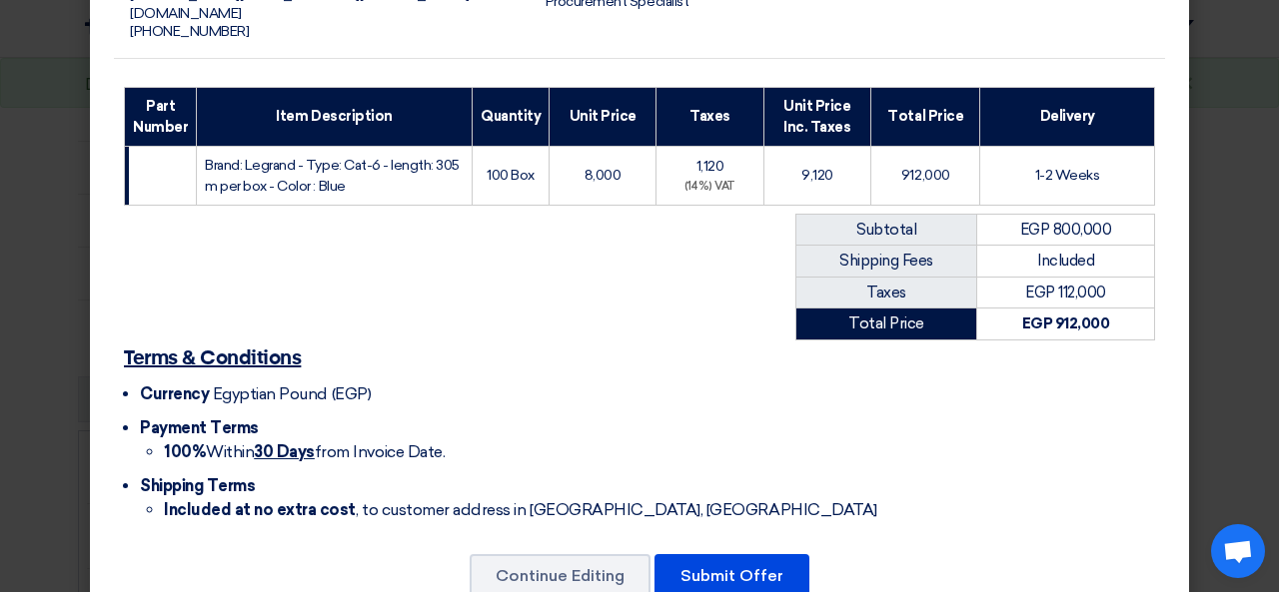
scroll to position [274, 0]
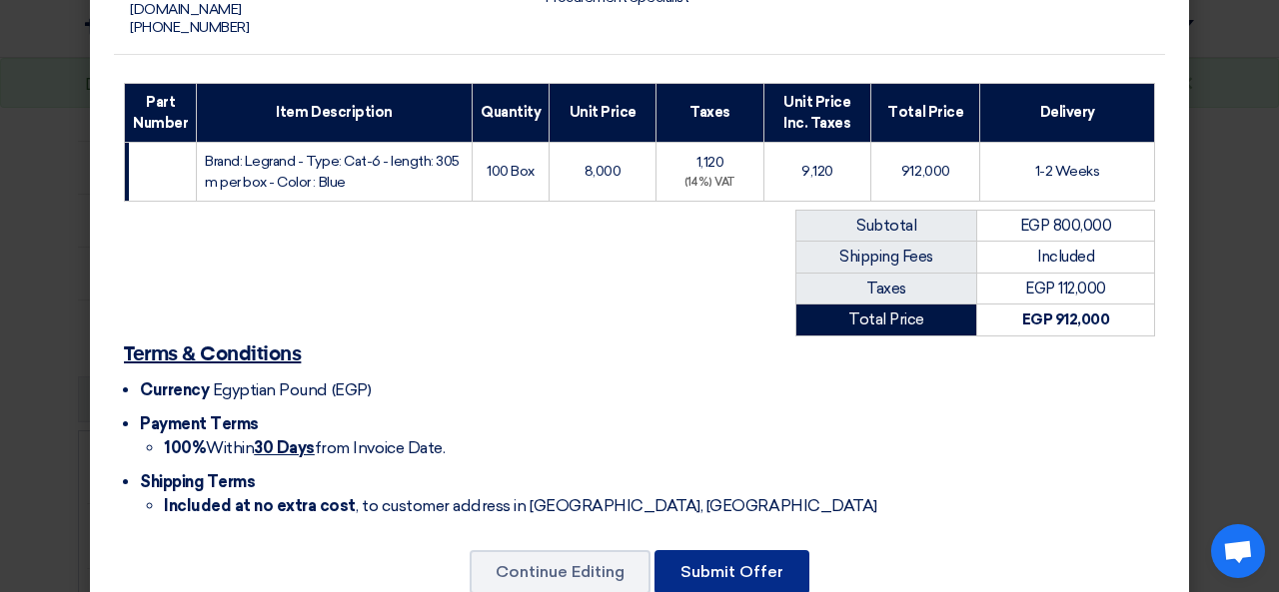
click at [703, 550] on button "Submit Offer" at bounding box center [731, 572] width 155 height 44
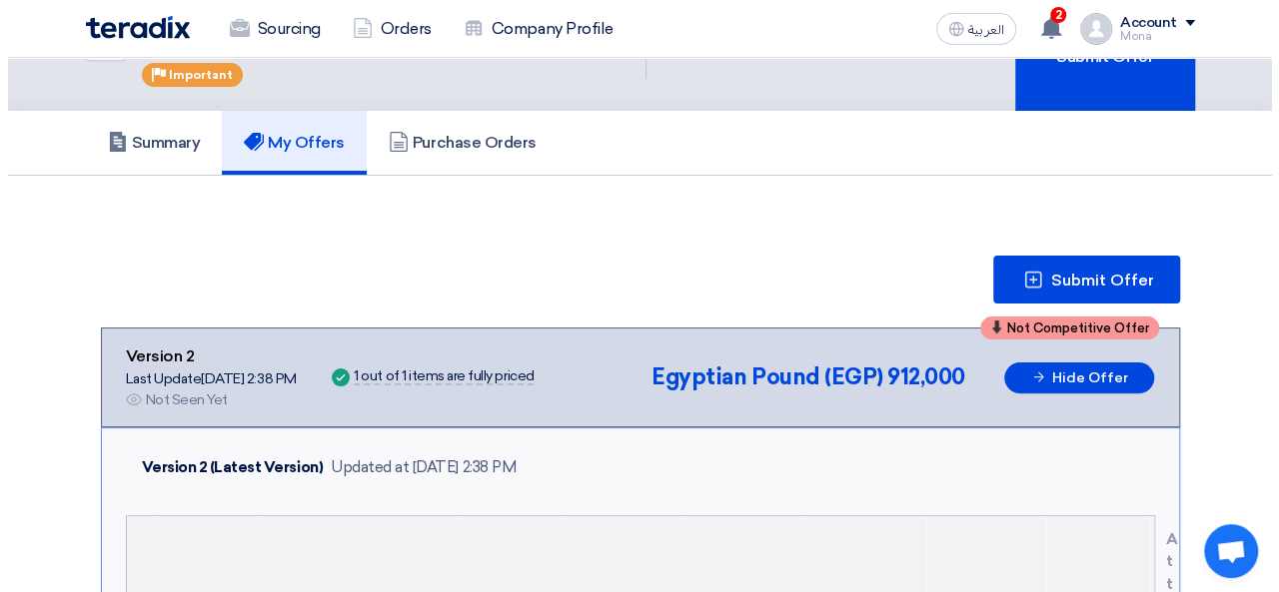
scroll to position [83, 0]
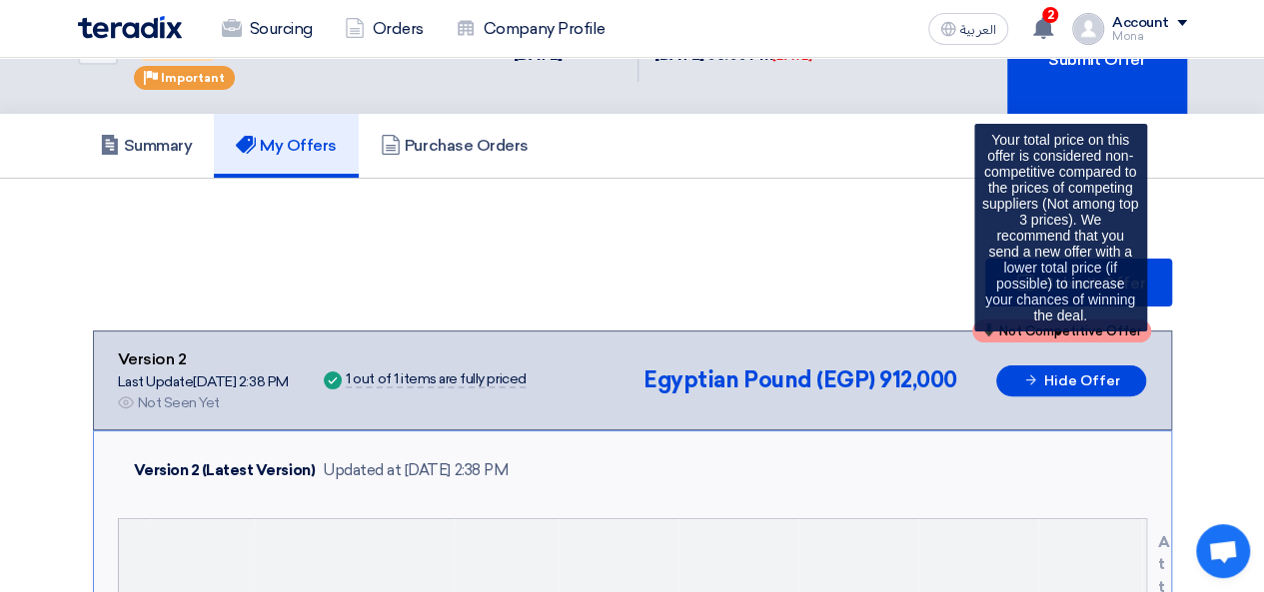
click at [1053, 337] on div "Not Competitive Offer" at bounding box center [1061, 331] width 179 height 23
click at [1055, 336] on span "Not Competitive Offer" at bounding box center [1070, 331] width 142 height 13
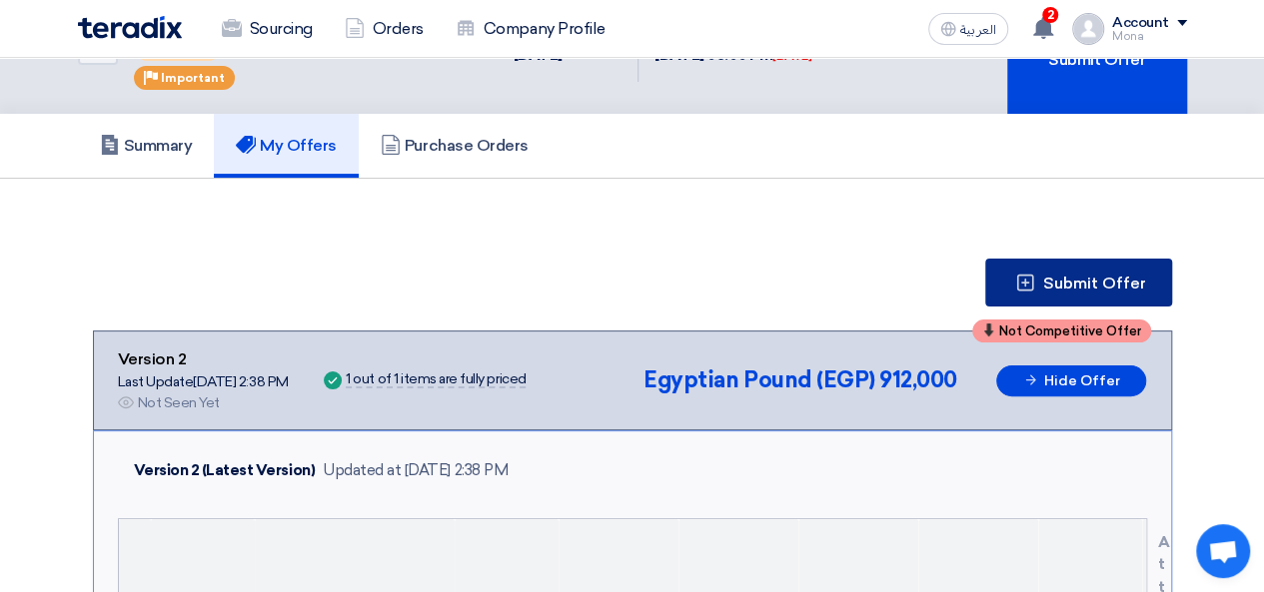
click at [1097, 289] on span "Submit Offer" at bounding box center [1094, 284] width 103 height 16
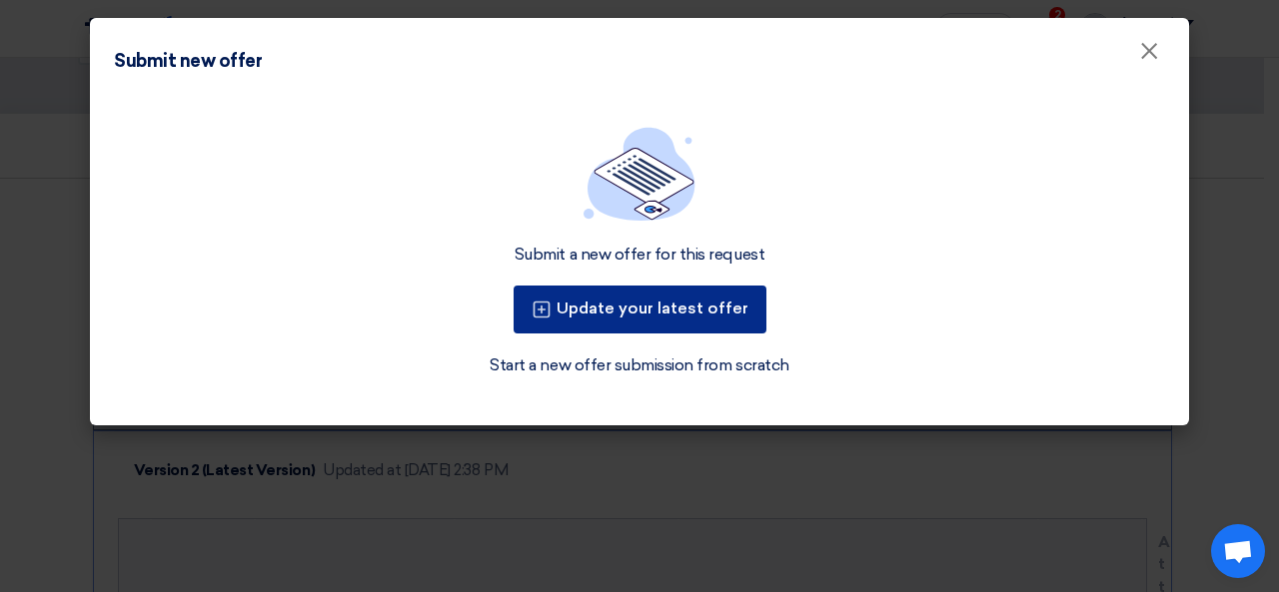
click at [669, 311] on button "Update your latest offer" at bounding box center [639, 310] width 253 height 48
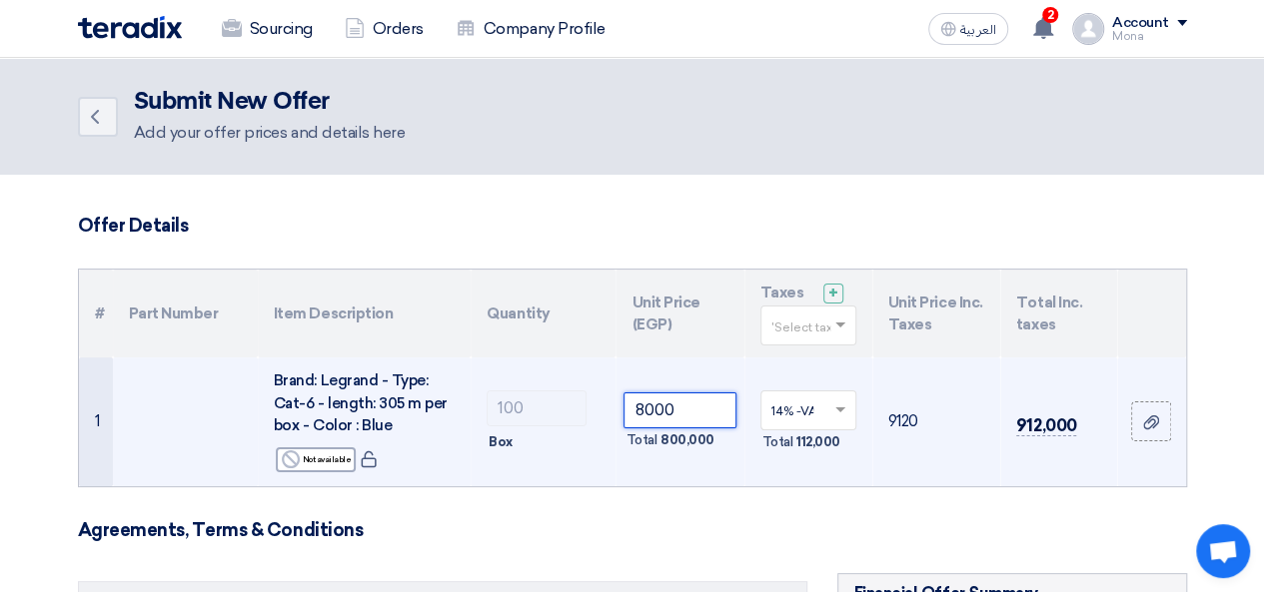
click at [692, 411] on input "8000" at bounding box center [679, 411] width 112 height 36
type input "8"
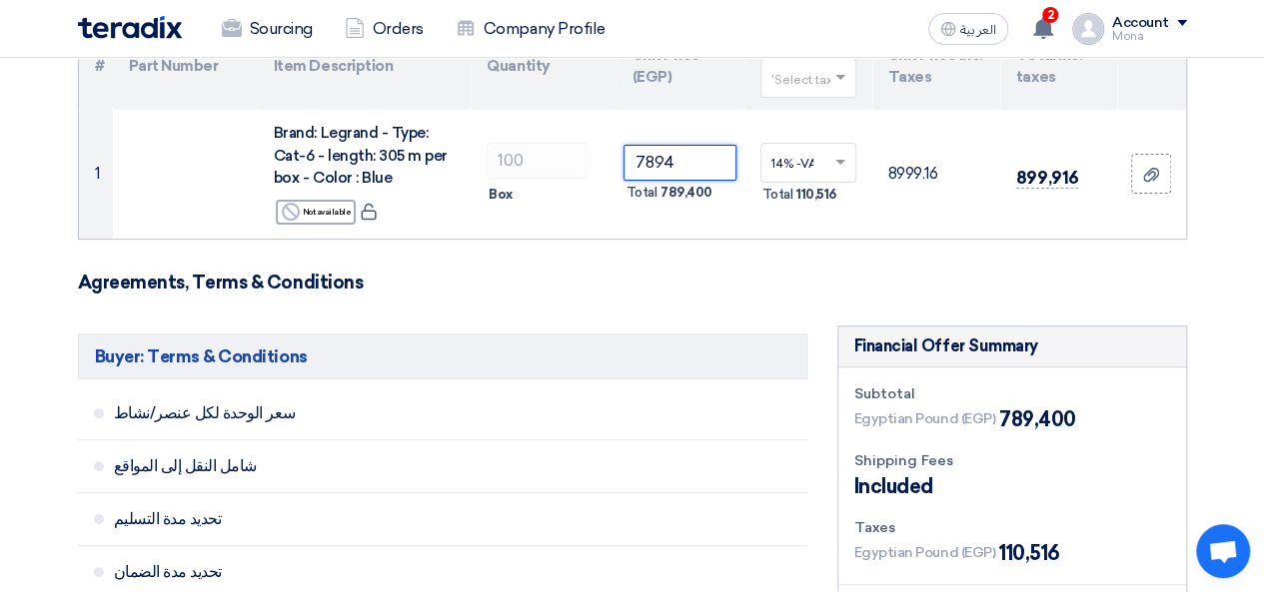
scroll to position [240, 0]
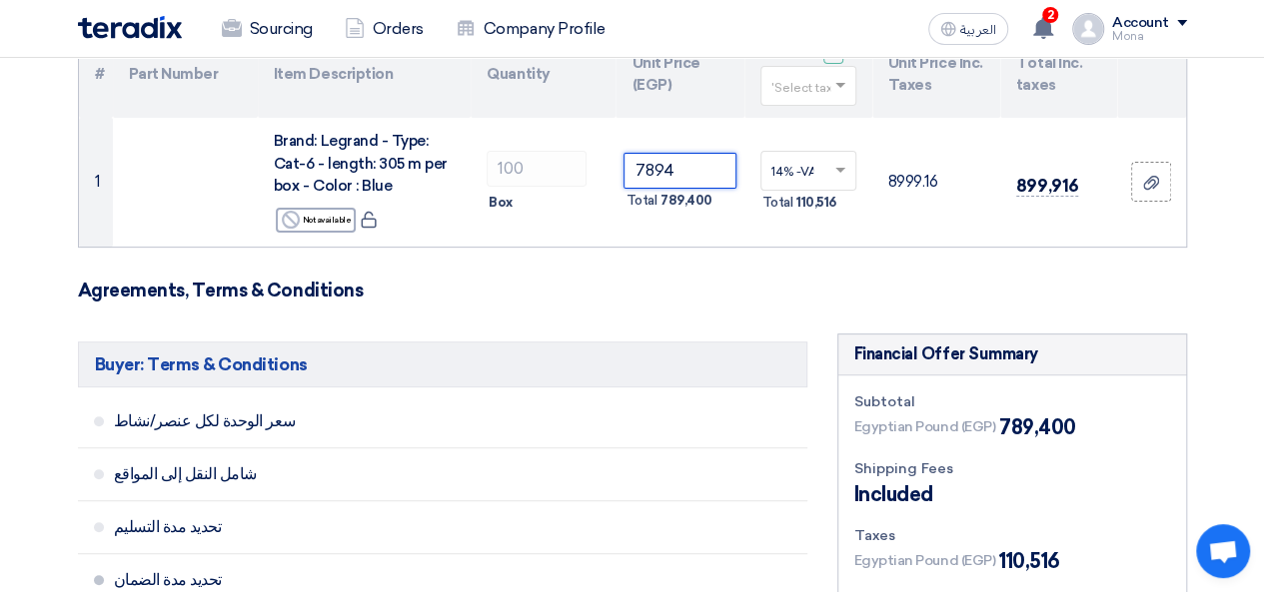
type input "7894"
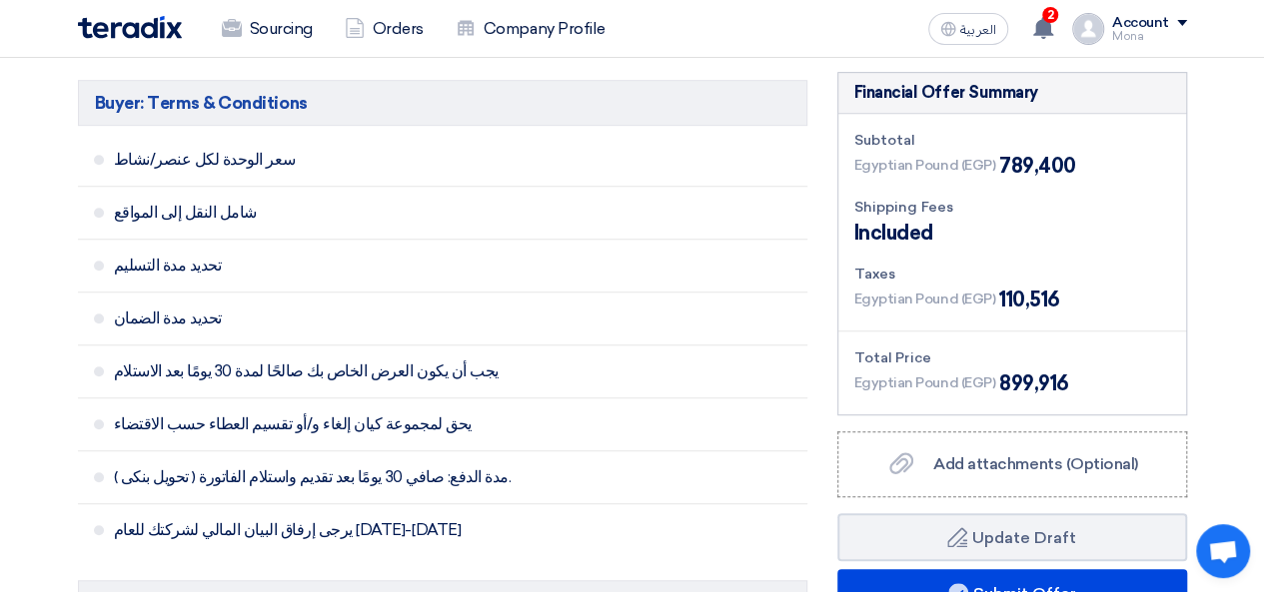
scroll to position [525, 0]
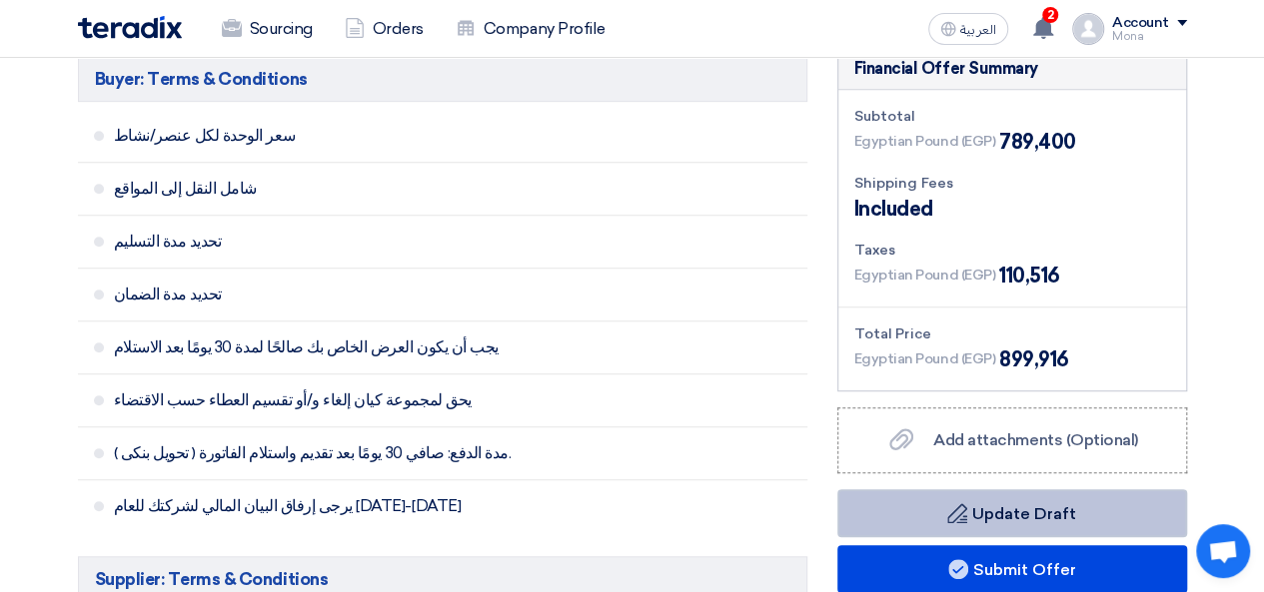
click at [1001, 507] on button "Draft Update Draft" at bounding box center [1012, 513] width 350 height 48
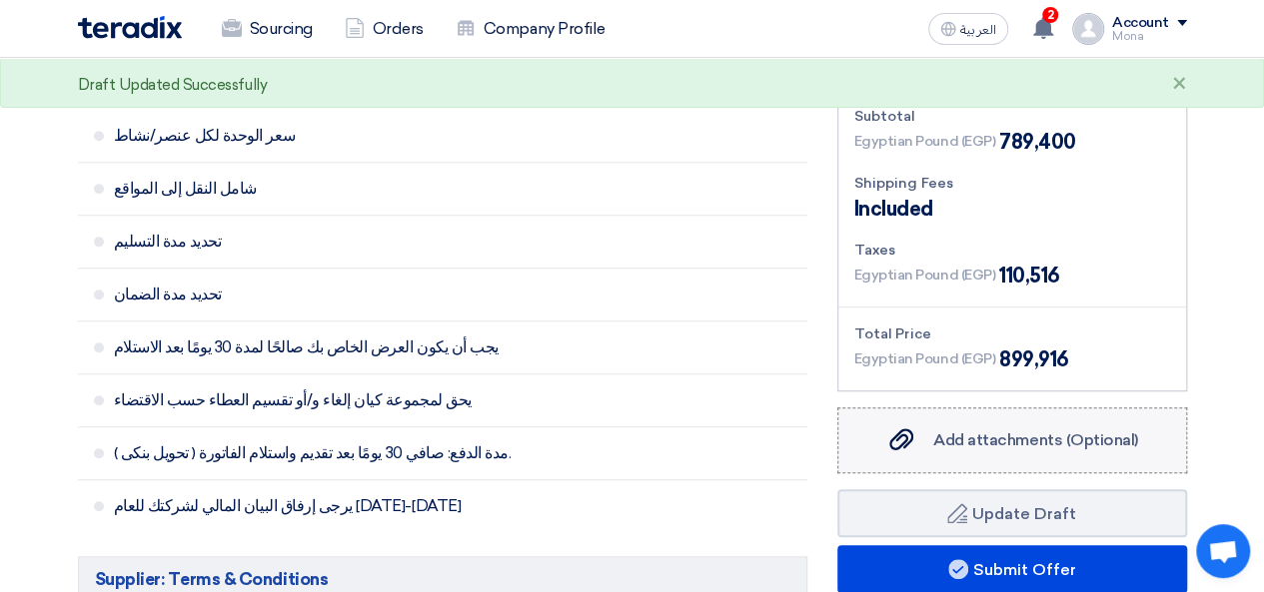
click at [1035, 445] on span "Add attachments (Optional)" at bounding box center [1035, 440] width 205 height 19
click at [0, 0] on input "Add attachments (Optional) Add attachments (Optional)" at bounding box center [0, 0] width 0 height 0
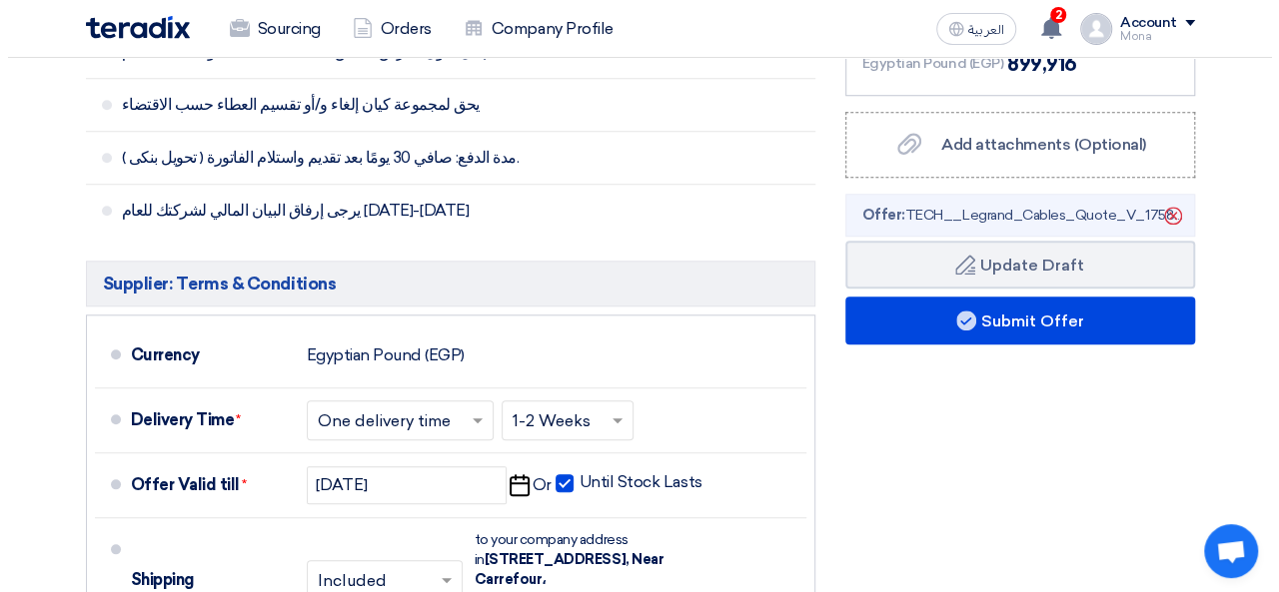
scroll to position [802, 0]
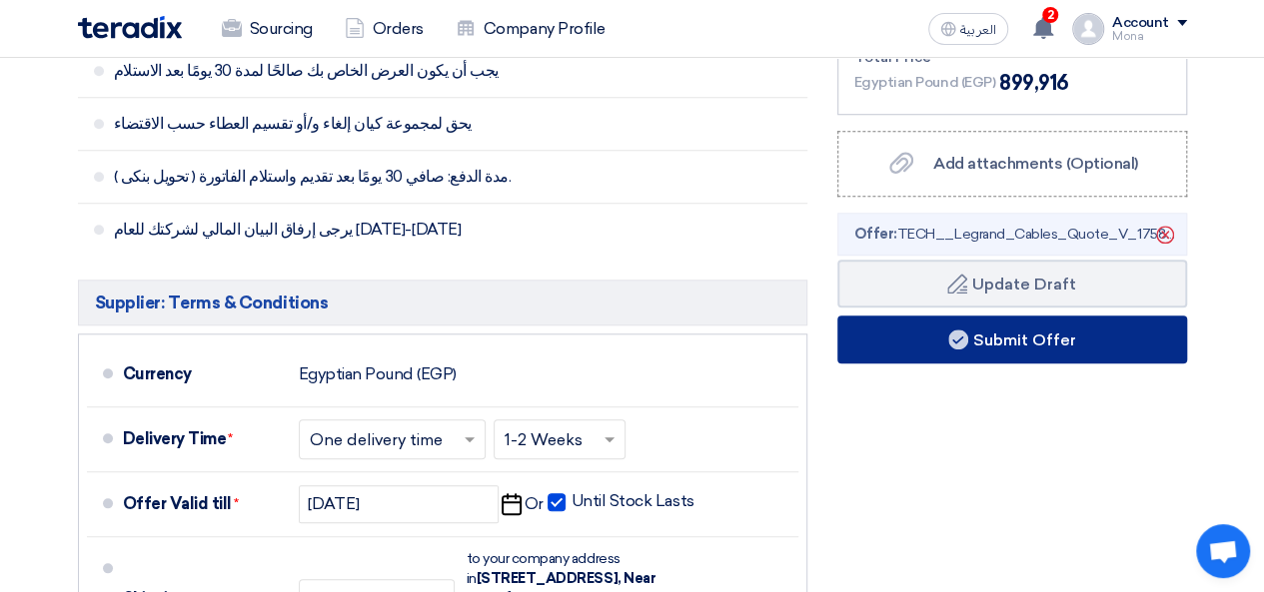
click at [1019, 337] on button "Submit Offer" at bounding box center [1012, 340] width 350 height 48
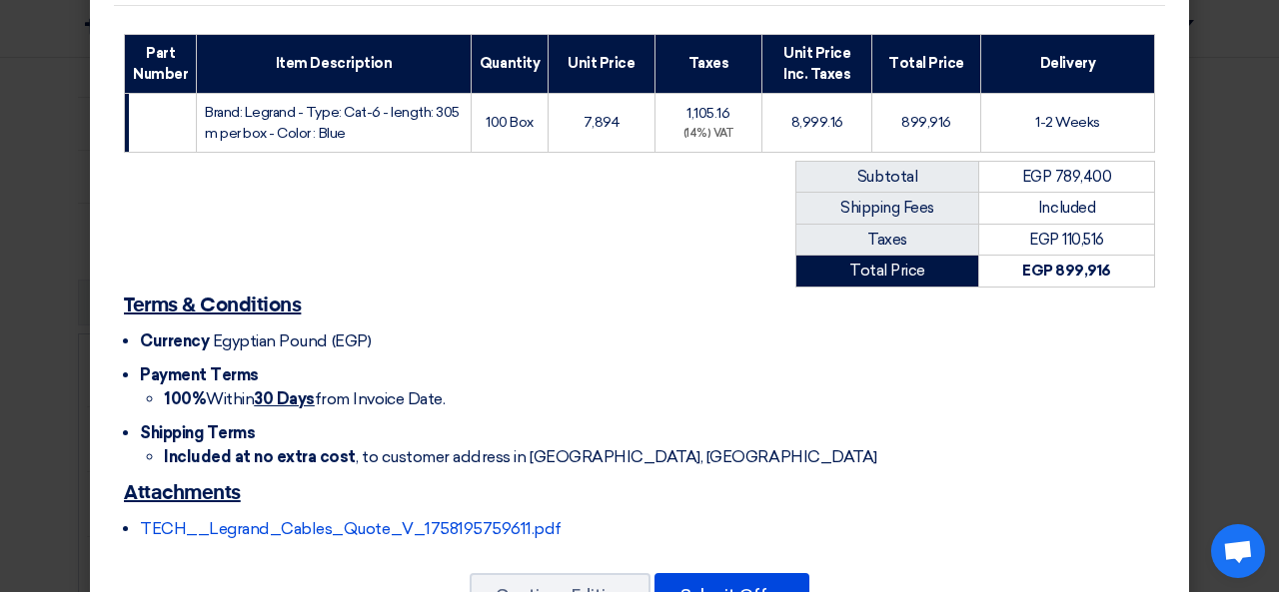
scroll to position [346, 0]
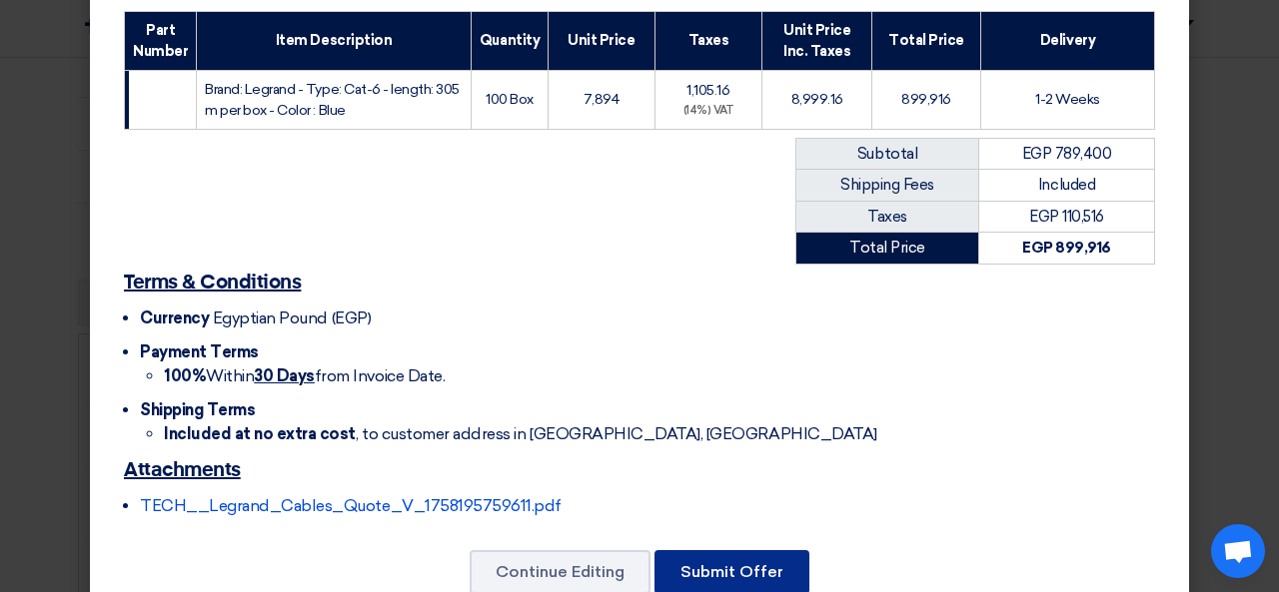
click at [704, 550] on button "Submit Offer" at bounding box center [731, 572] width 155 height 44
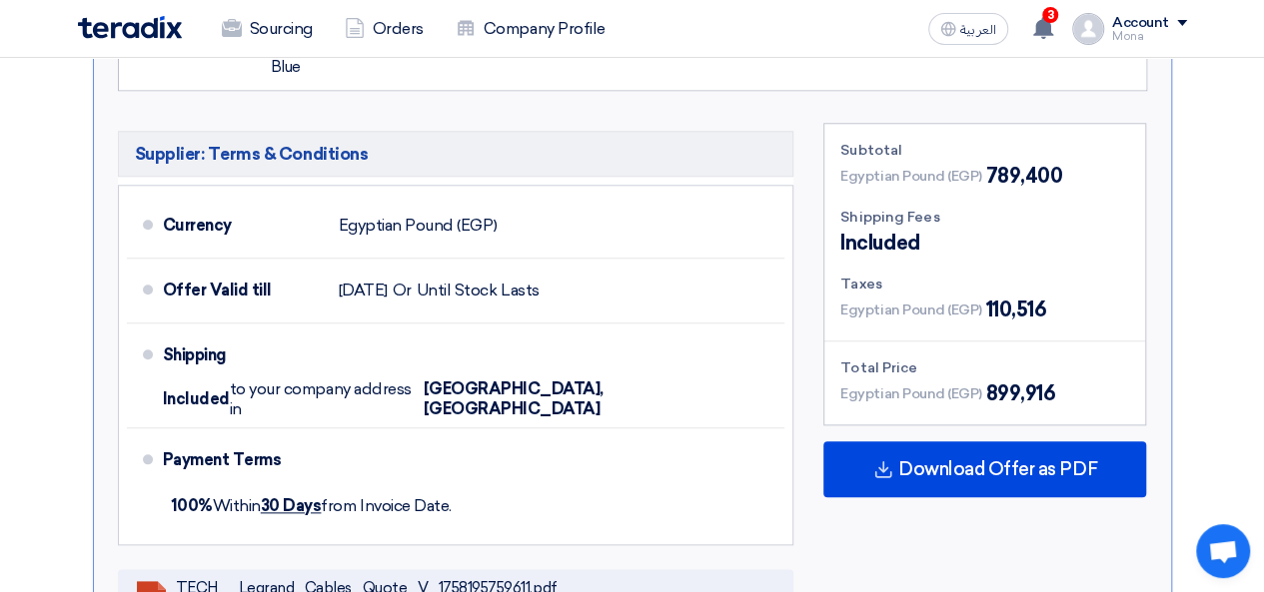
scroll to position [813, 0]
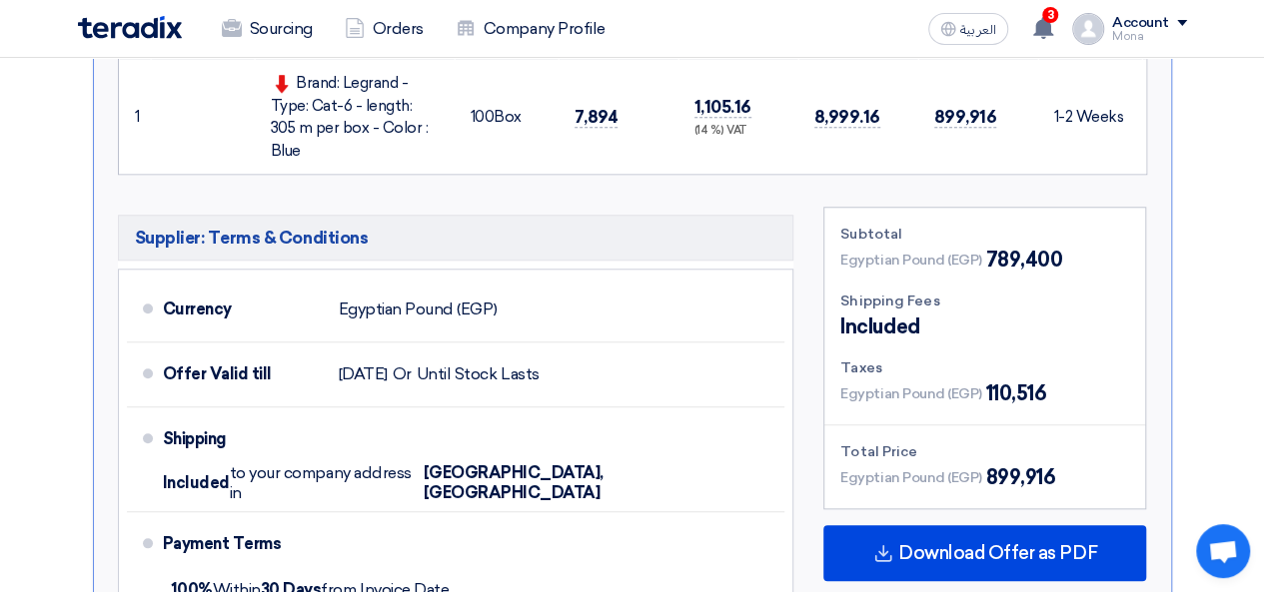
click at [1181, 19] on div "Account" at bounding box center [1149, 23] width 75 height 17
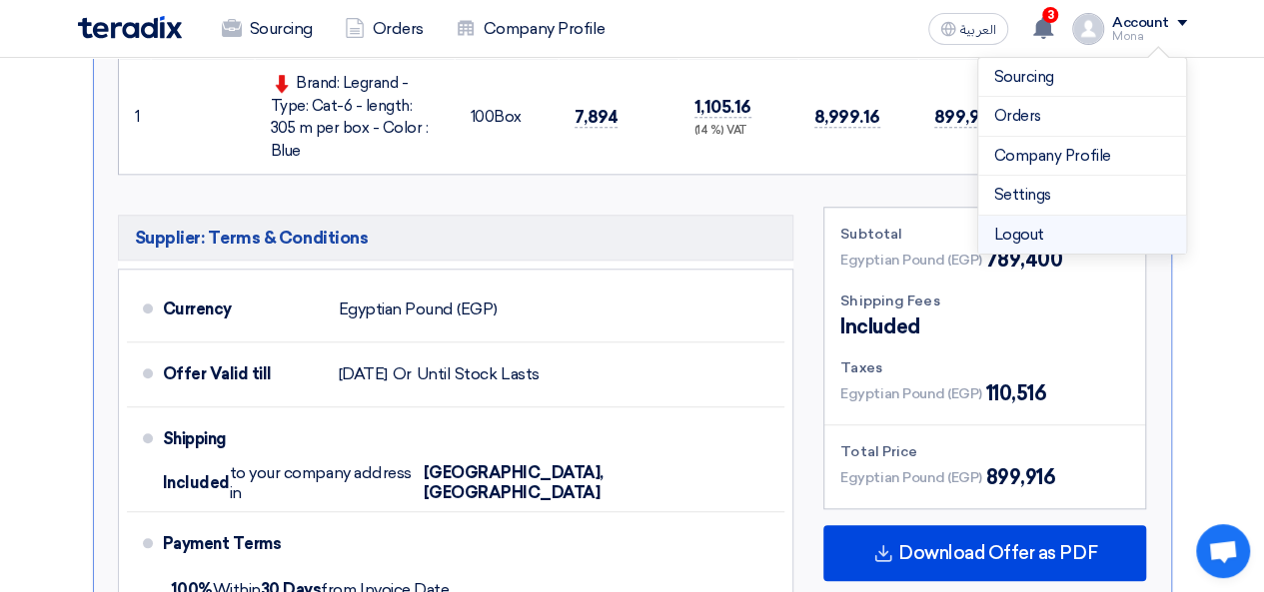
click at [1038, 241] on li "Logout" at bounding box center [1082, 235] width 208 height 39
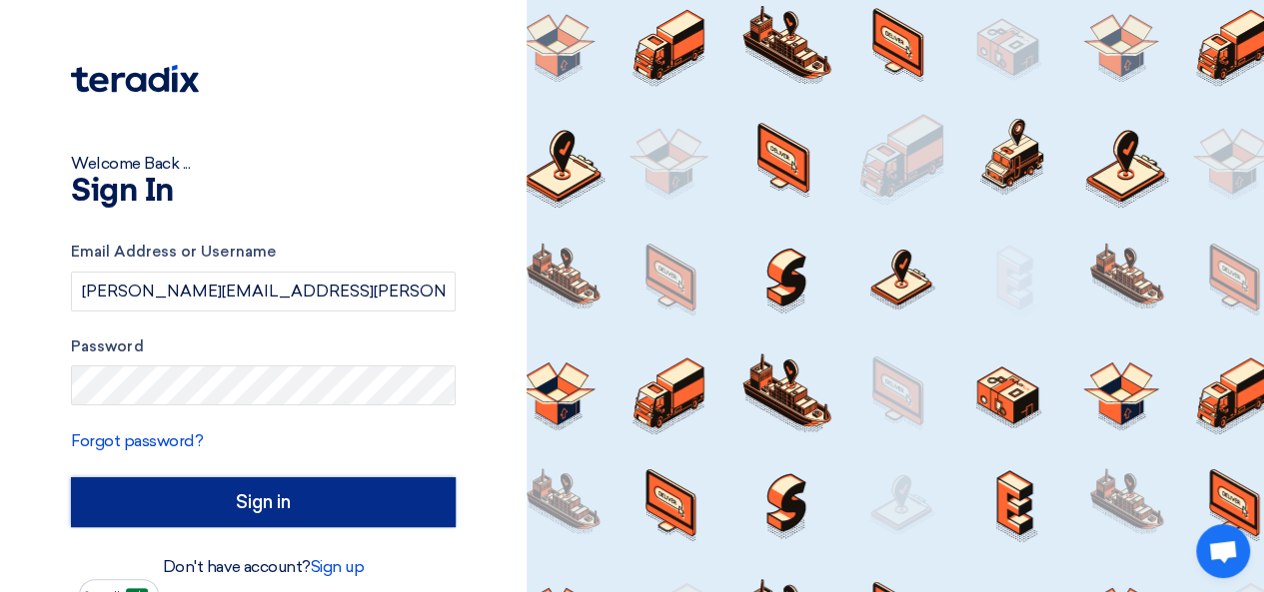
click at [294, 516] on input "Sign in" at bounding box center [263, 502] width 385 height 50
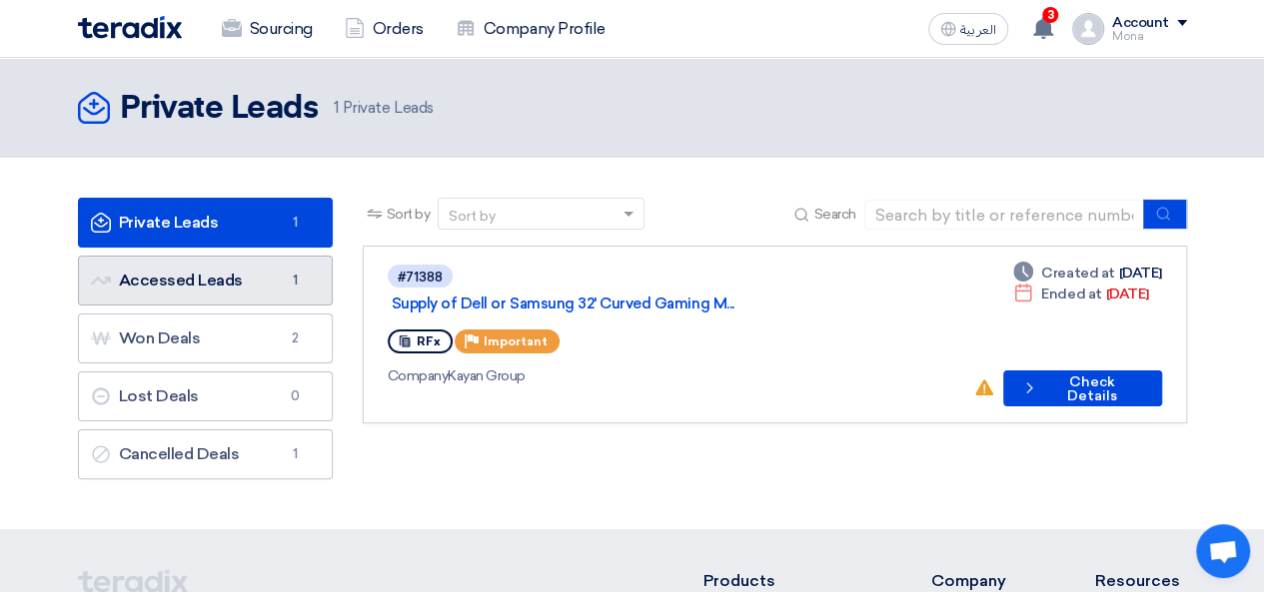
click at [135, 271] on link "Accessed Leads Accessed Leads 1" at bounding box center [205, 281] width 255 height 50
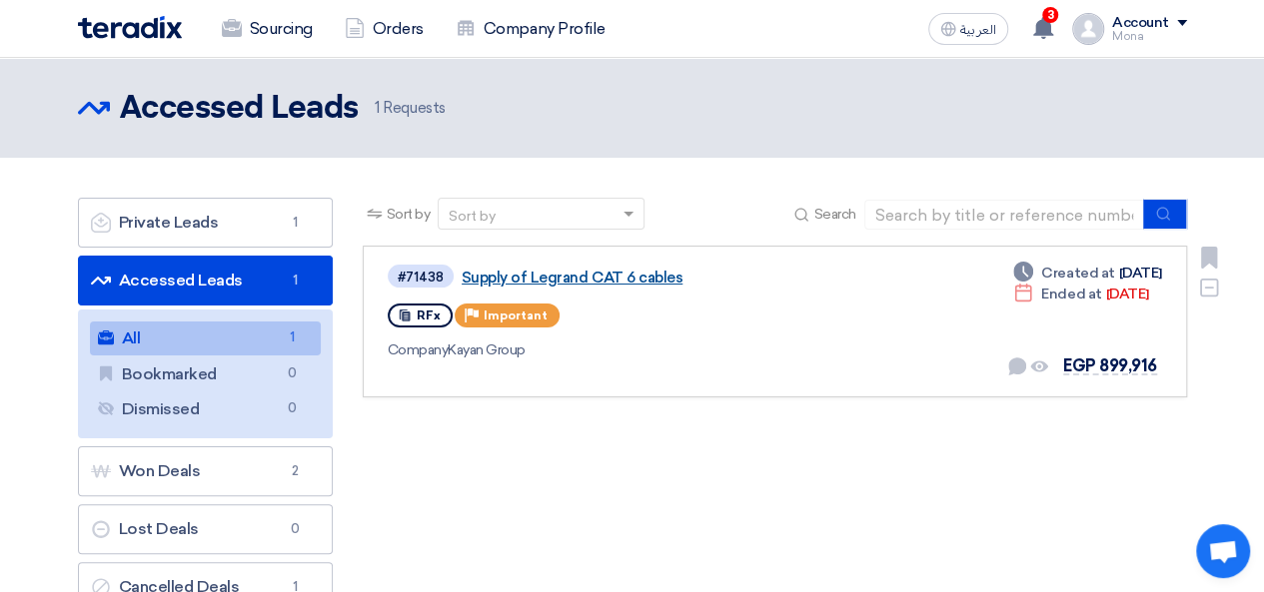
click at [619, 281] on link "Supply of Legrand CAT 6 cables" at bounding box center [711, 278] width 499 height 18
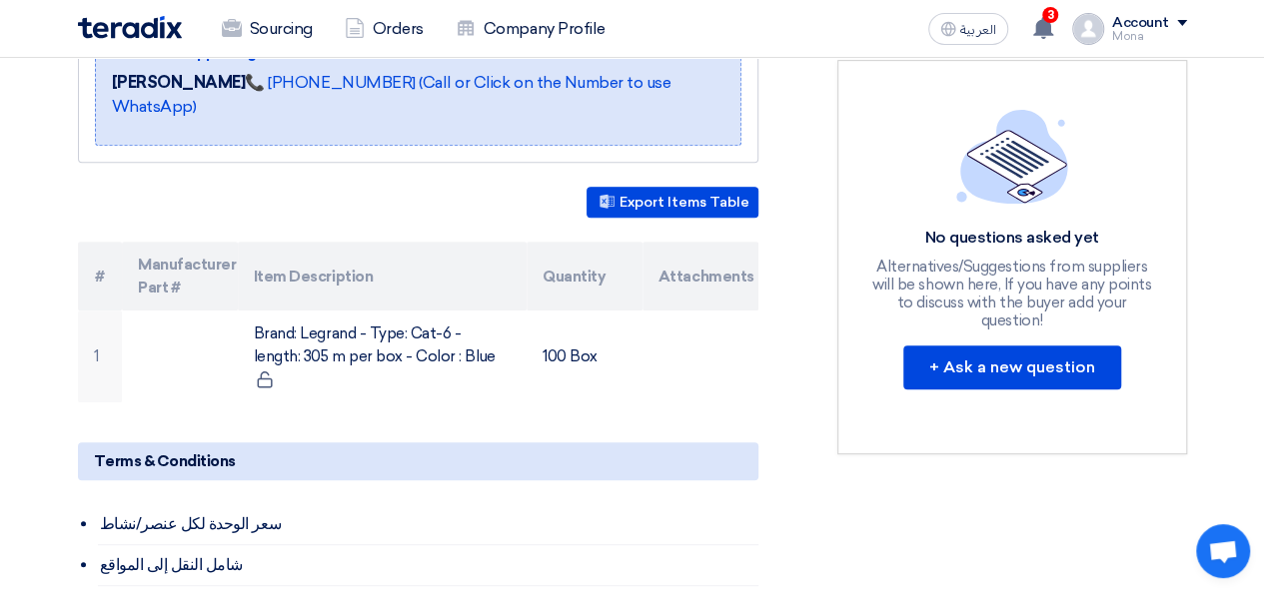
scroll to position [280, 0]
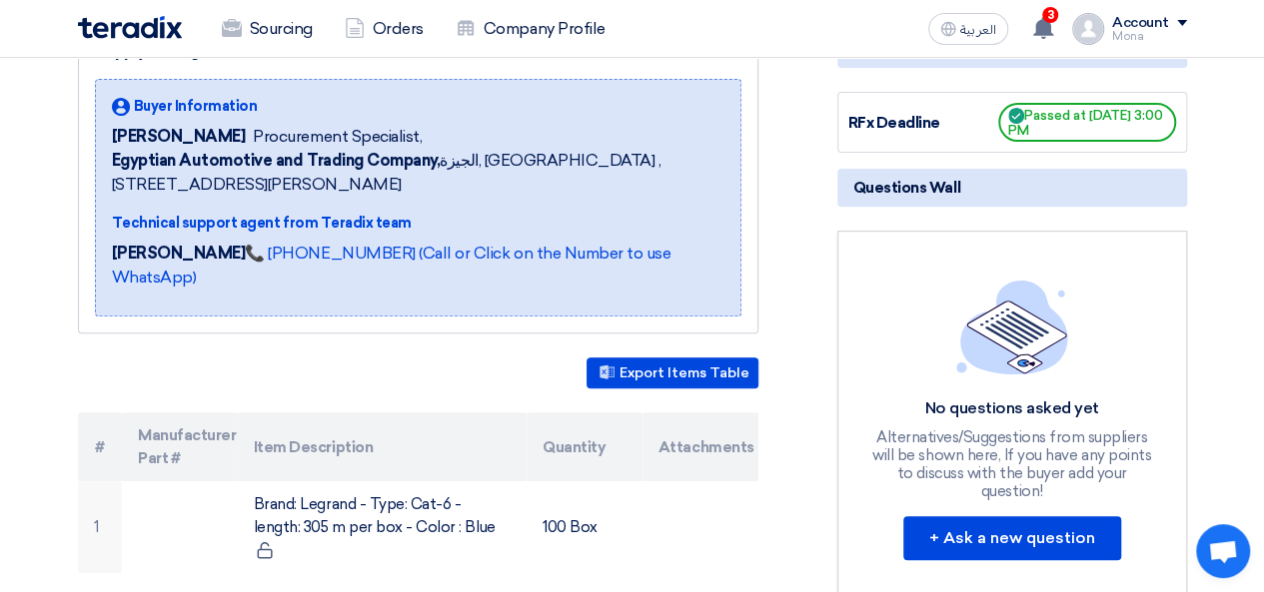
click at [1178, 31] on div "Mona" at bounding box center [1149, 36] width 75 height 11
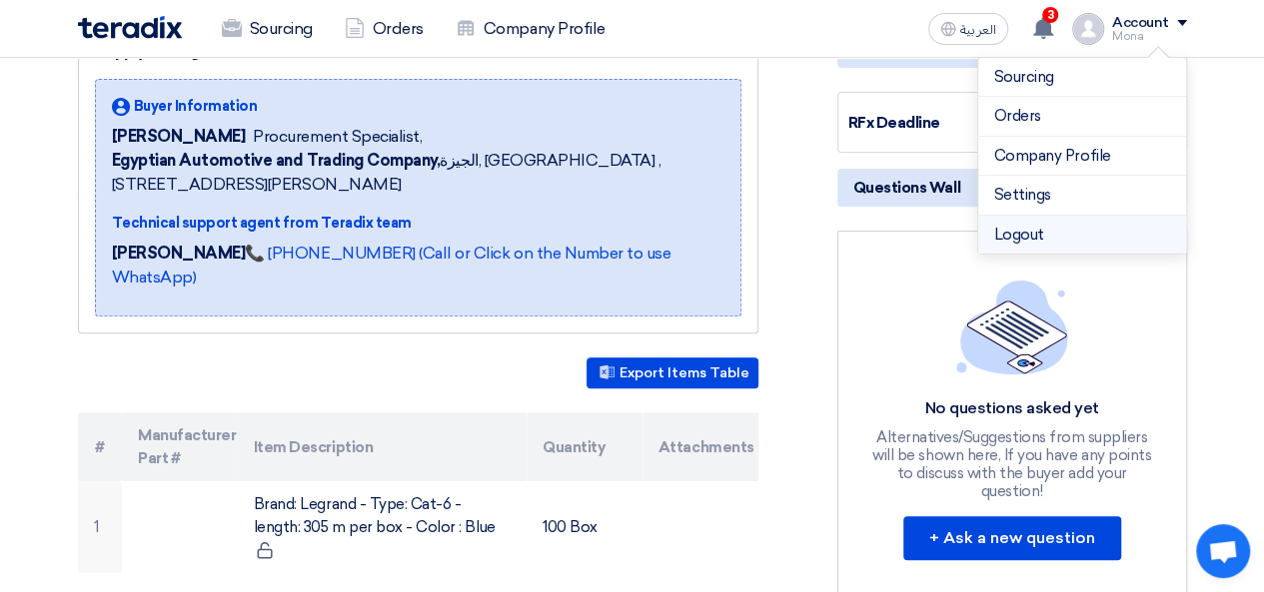
click at [1036, 224] on li "Logout" at bounding box center [1082, 235] width 208 height 39
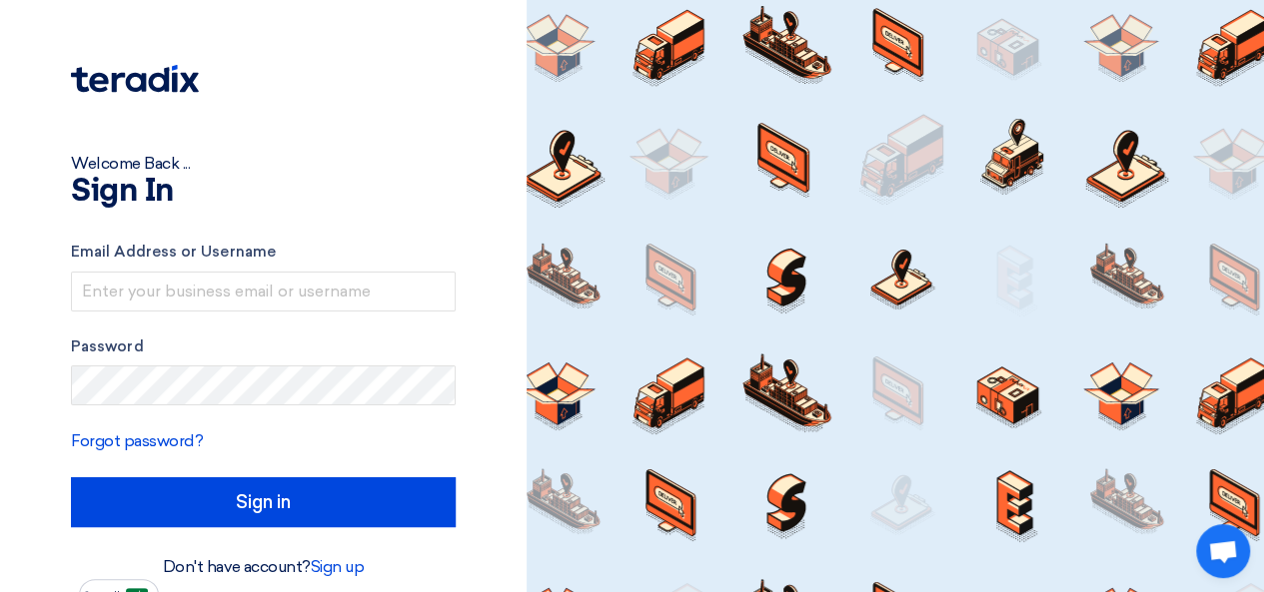
type input "[PERSON_NAME][EMAIL_ADDRESS][PERSON_NAME][DOMAIN_NAME]"
